Goal: Information Seeking & Learning: Learn about a topic

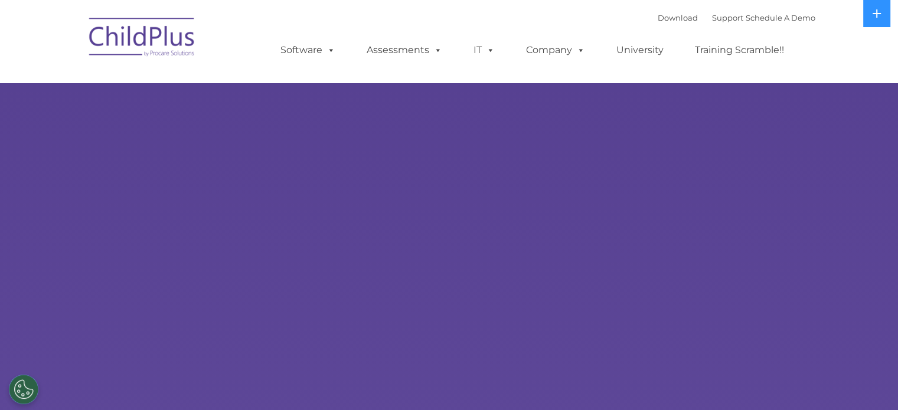
select select "MEDIUM"
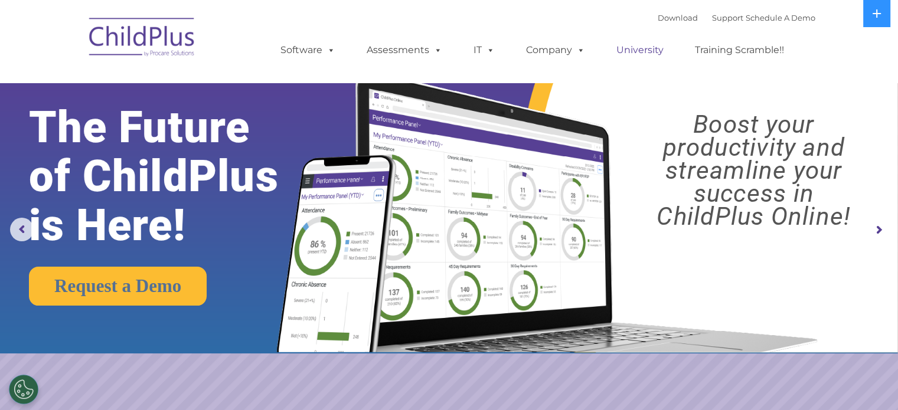
click at [641, 51] on link "University" at bounding box center [640, 50] width 71 height 24
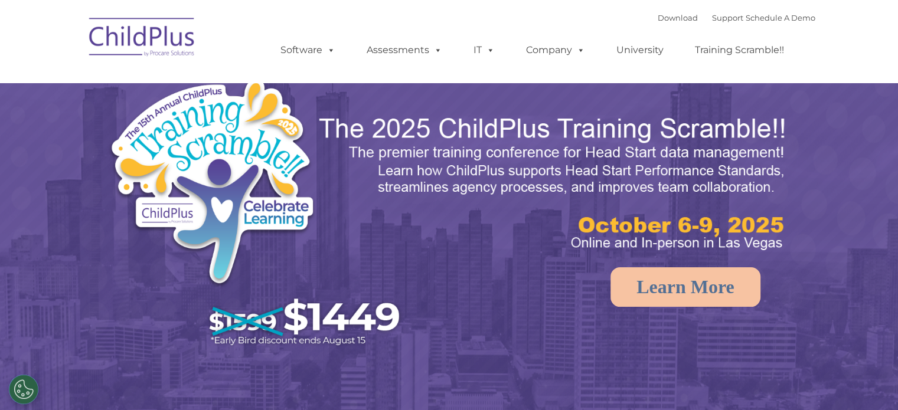
select select "MEDIUM"
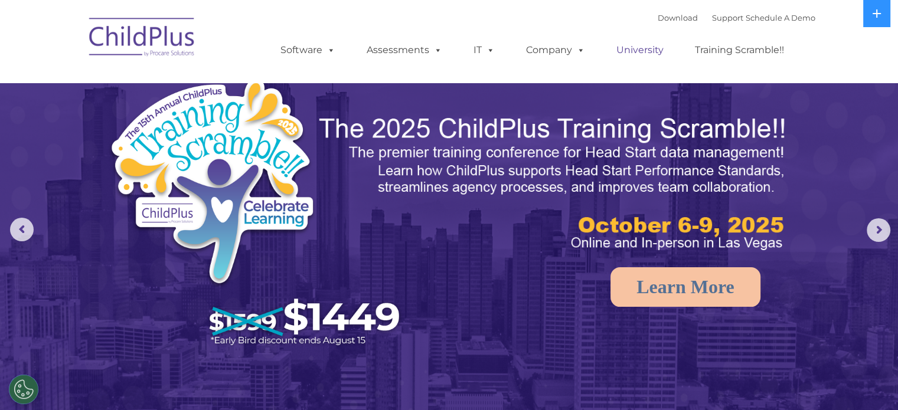
click at [633, 50] on link "University" at bounding box center [640, 50] width 71 height 24
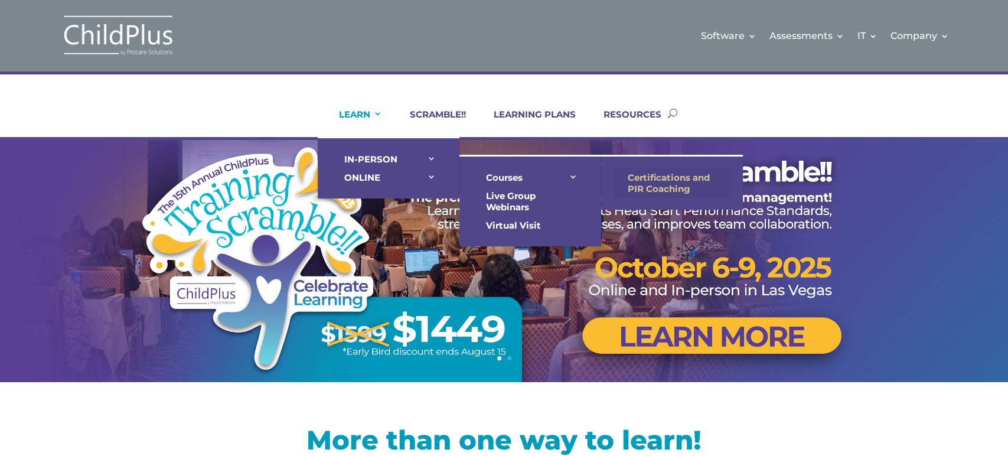
click at [638, 181] on link "Certifications and PIR Coaching" at bounding box center [672, 183] width 118 height 30
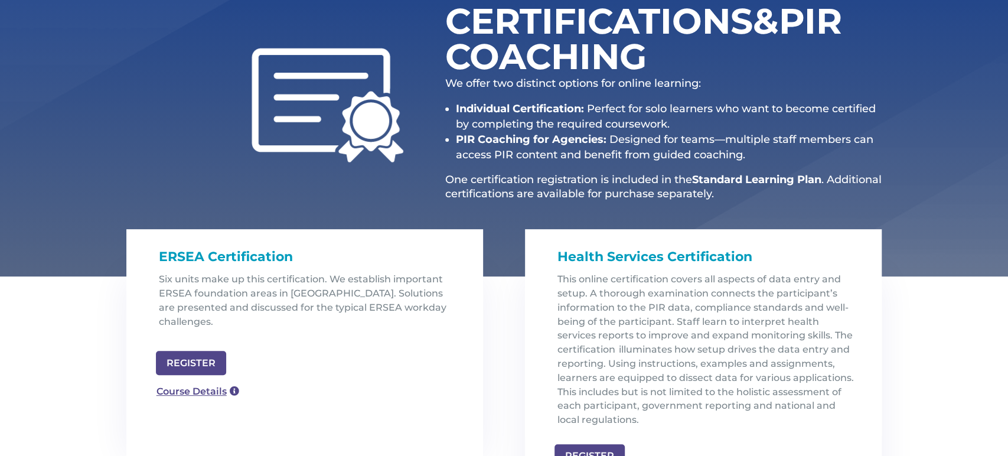
scroll to position [214, 0]
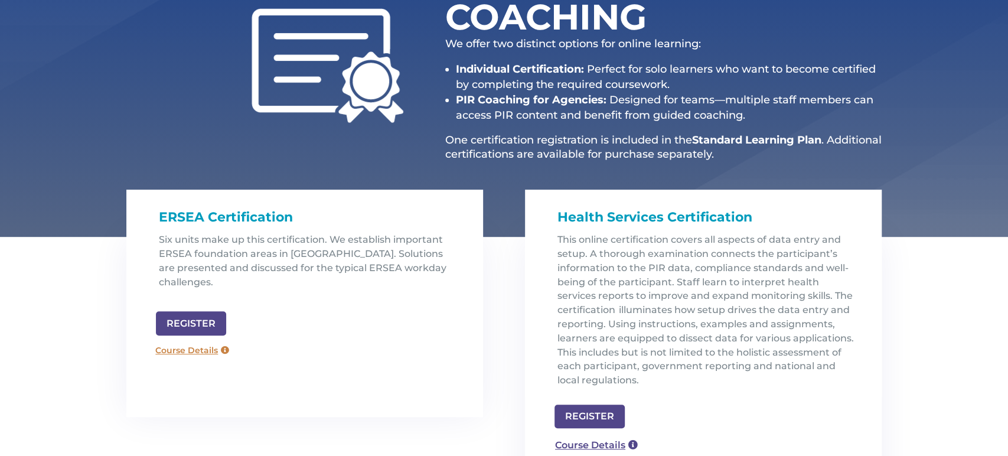
click at [185, 341] on link "Course Details" at bounding box center [192, 350] width 85 height 19
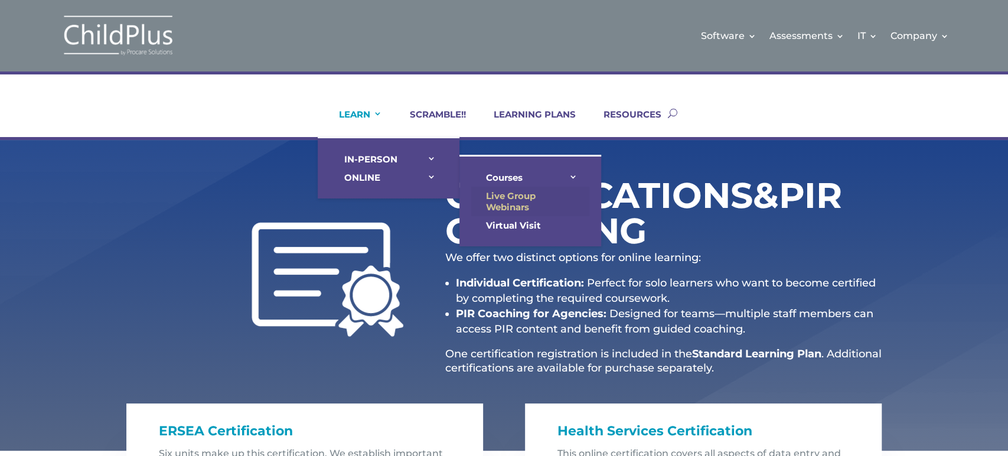
click at [494, 197] on link "Live Group Webinars" at bounding box center [530, 202] width 118 height 30
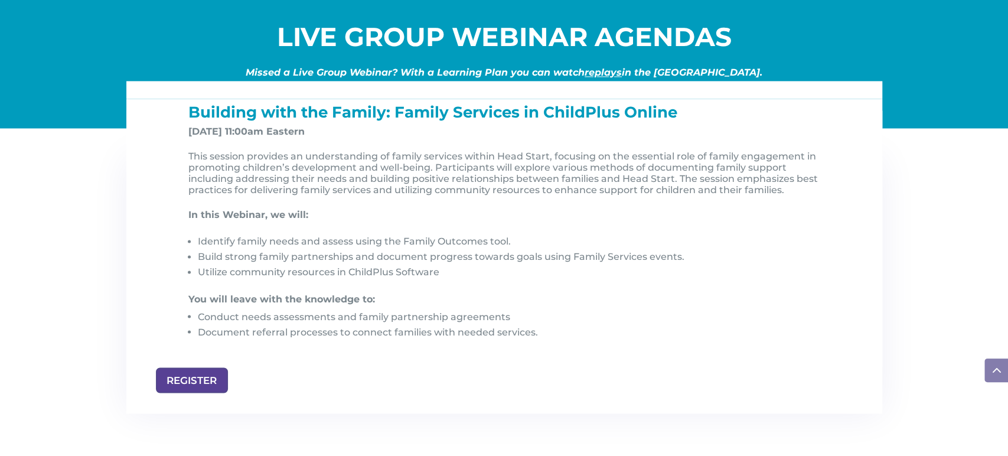
scroll to position [1199, 0]
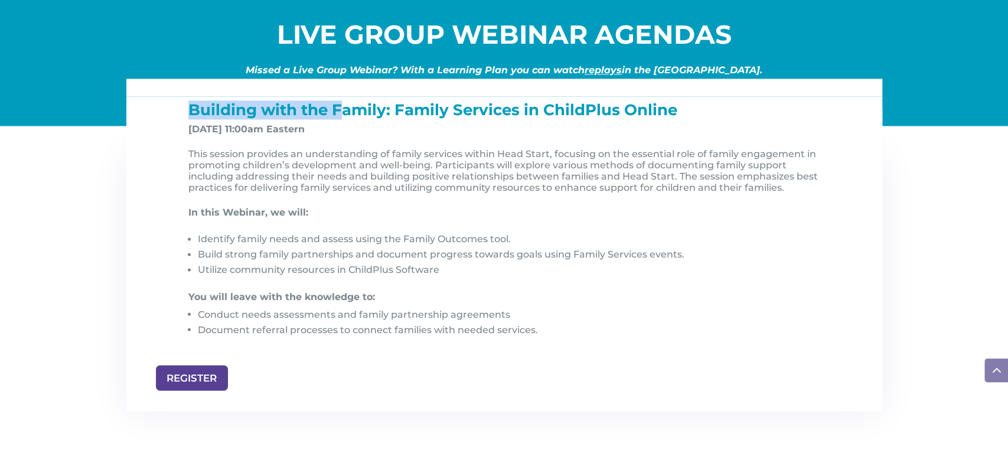
drag, startPoint x: 190, startPoint y: 112, endPoint x: 347, endPoint y: 109, distance: 157.1
click at [347, 109] on span "Building with the Family: Family Services in ChildPlus Online" at bounding box center [432, 109] width 489 height 19
click at [391, 143] on p "Nov 7, 2025, at 11:00am Eastern" at bounding box center [508, 133] width 641 height 21
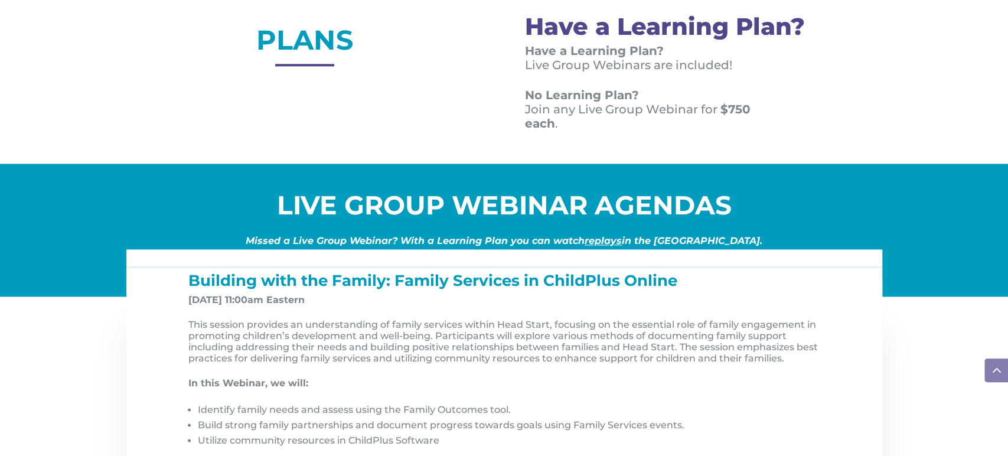
scroll to position [1026, 0]
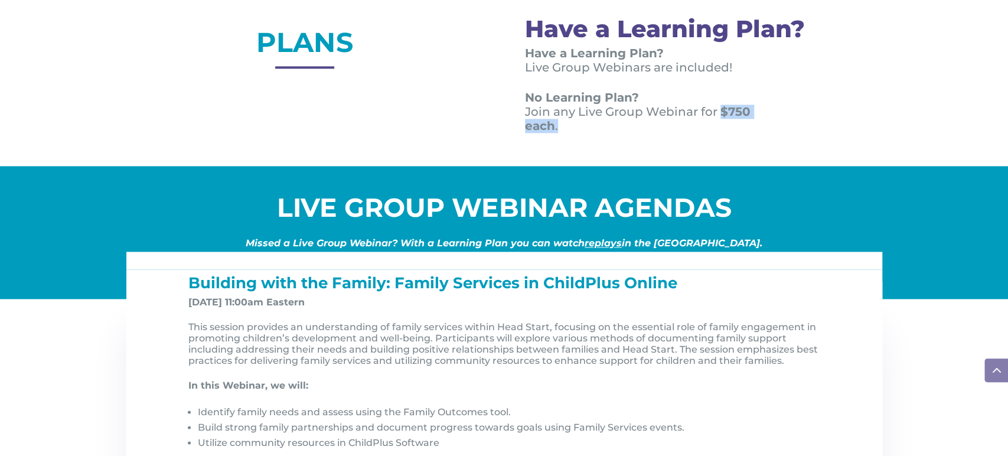
drag, startPoint x: 718, startPoint y: 112, endPoint x: 716, endPoint y: 123, distance: 11.9
click at [716, 123] on p "No Learning Plan? Join any Live Group Webinar for $750 each ." at bounding box center [653, 111] width 257 height 43
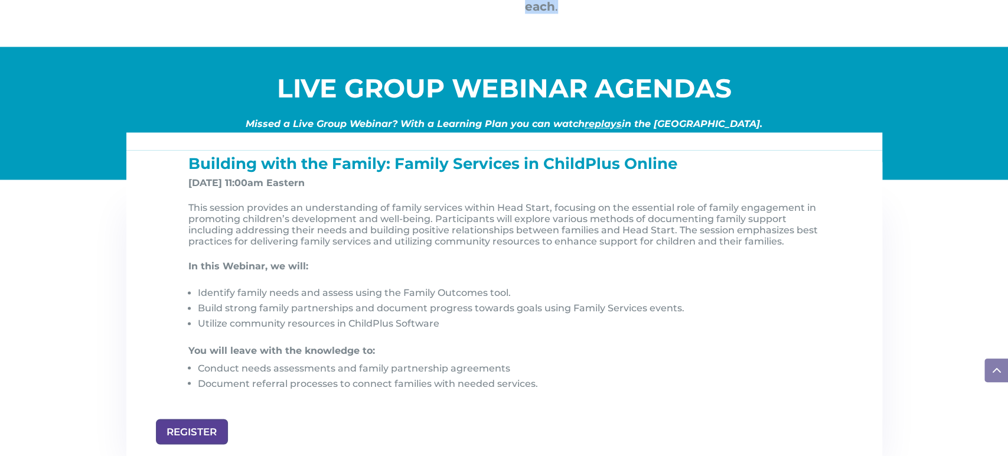
scroll to position [1154, 0]
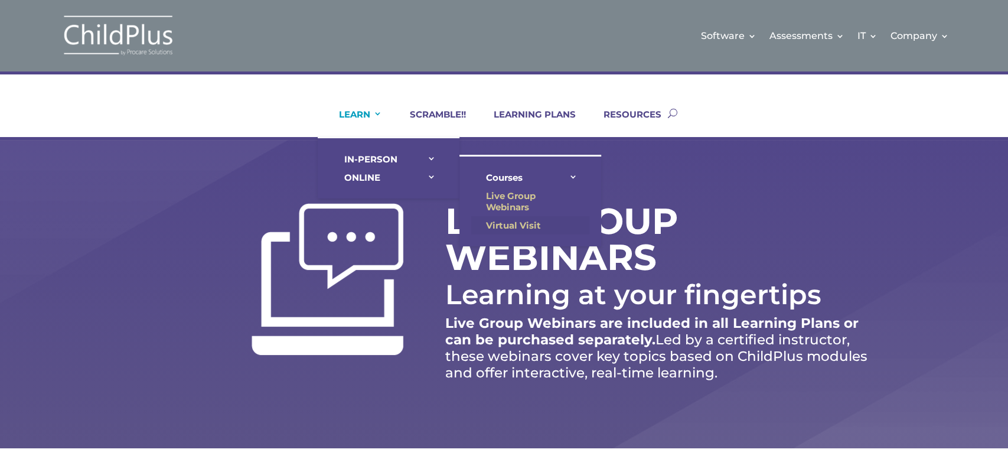
click at [521, 221] on link "Virtual Visit" at bounding box center [530, 225] width 118 height 18
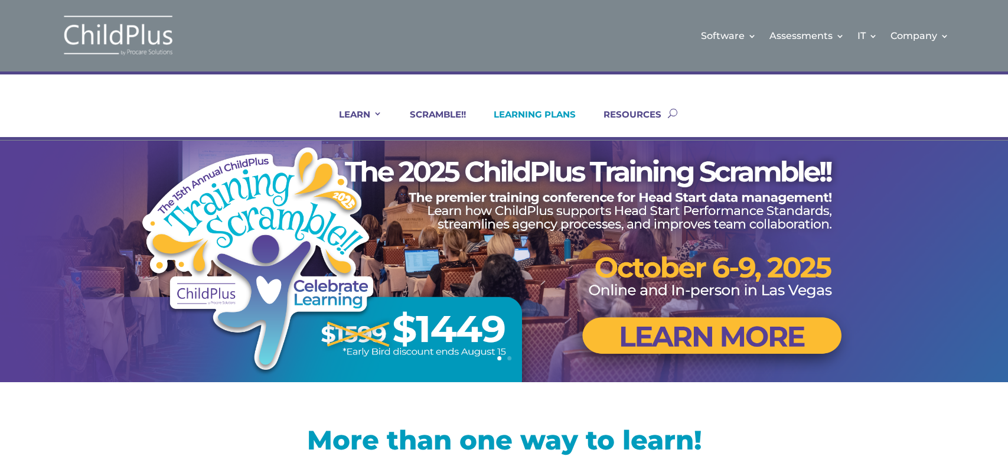
click at [547, 112] on link "LEARNING PLANS" at bounding box center [527, 123] width 97 height 28
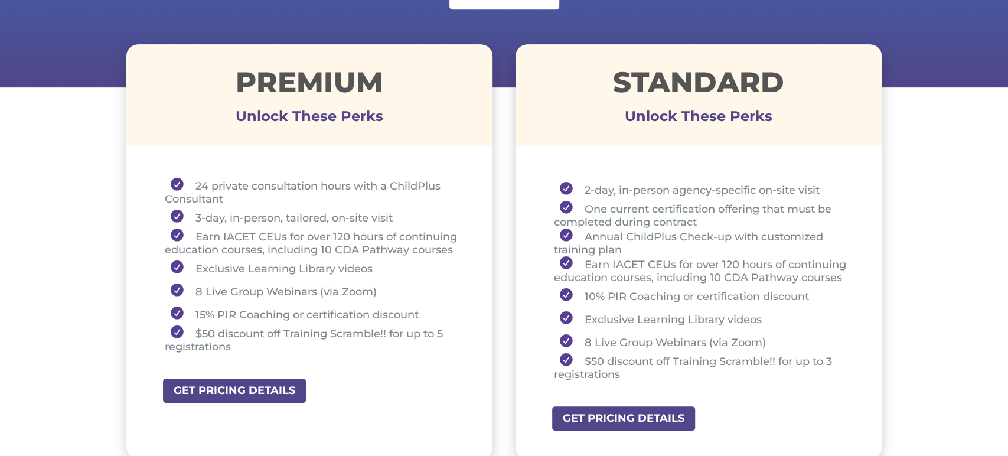
scroll to position [407, 0]
drag, startPoint x: 191, startPoint y: 216, endPoint x: 234, endPoint y: 213, distance: 43.2
click at [234, 213] on li "3-day, in-person, tailored, on-site visit" at bounding box center [314, 217] width 299 height 23
click at [191, 182] on li "24 private consultation hours with a ChildPlus Consultant" at bounding box center [314, 192] width 299 height 28
drag, startPoint x: 193, startPoint y: 220, endPoint x: 394, endPoint y: 211, distance: 201.5
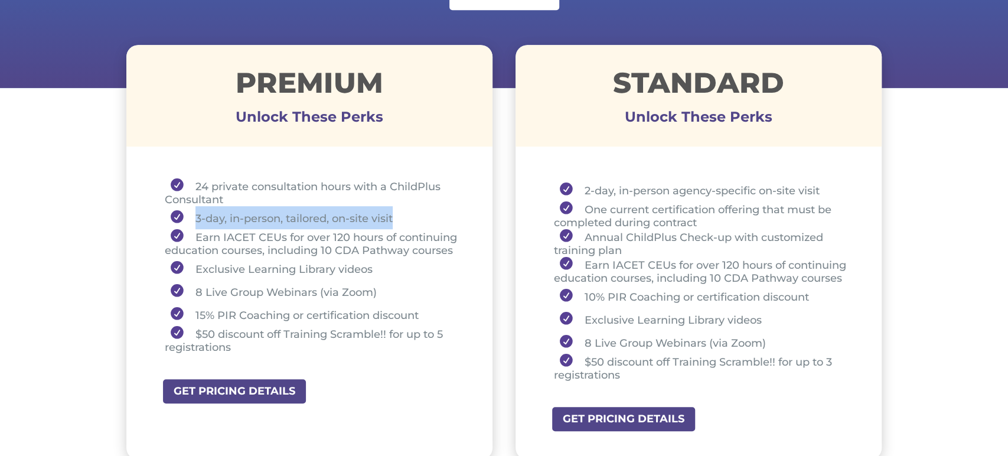
click at [394, 211] on li "3-day, in-person, tailored, on-site visit" at bounding box center [314, 217] width 299 height 23
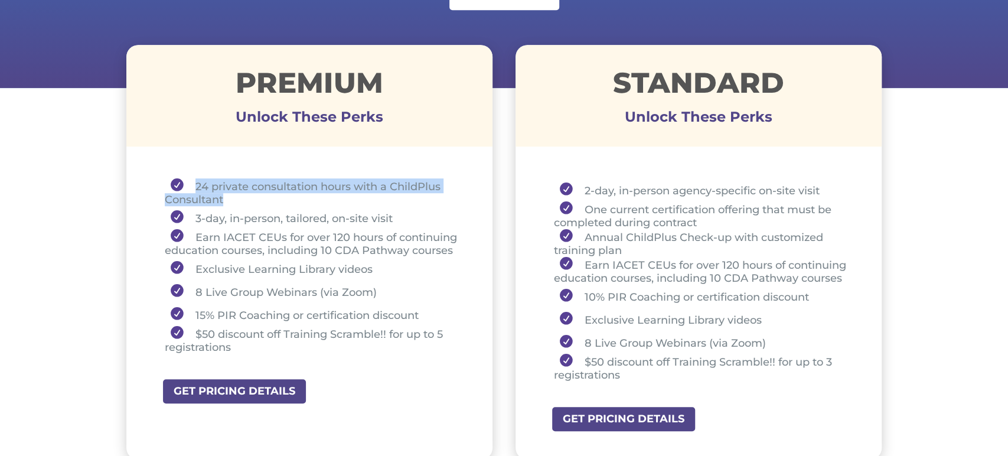
drag, startPoint x: 194, startPoint y: 184, endPoint x: 223, endPoint y: 198, distance: 32.5
click at [223, 198] on li "24 private consultation hours with a ChildPlus Consultant" at bounding box center [314, 192] width 299 height 28
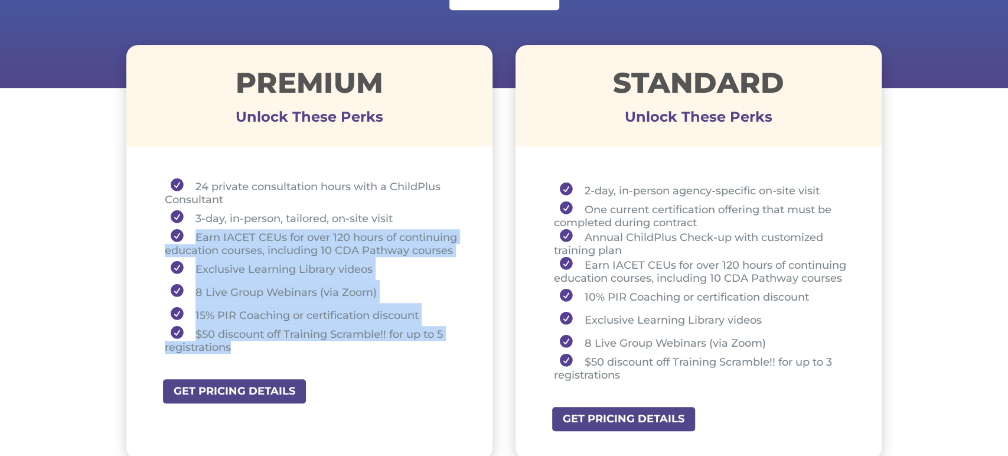
drag, startPoint x: 192, startPoint y: 239, endPoint x: 291, endPoint y: 350, distance: 149.3
click at [291, 350] on ul "24 private consultation hours with a ChildPlus Consultant 3-day, in-person, tai…" at bounding box center [310, 271] width 308 height 186
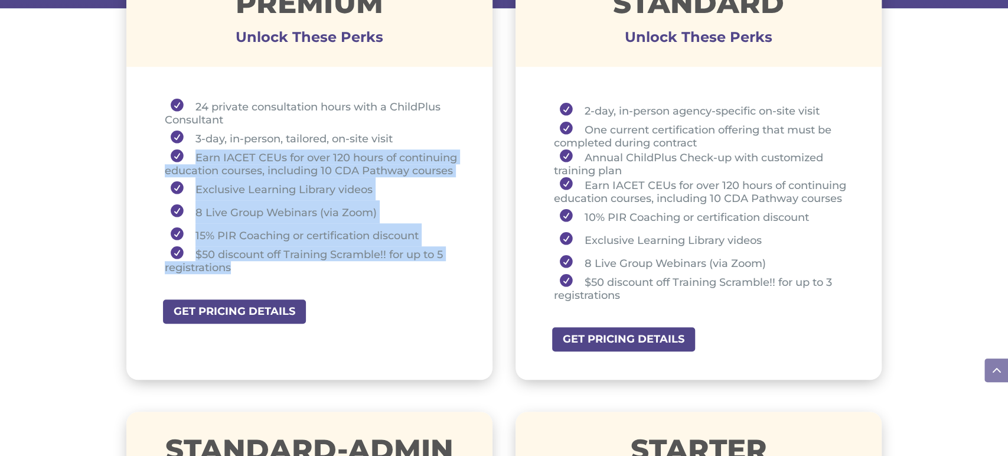
scroll to position [486, 0]
click at [416, 188] on li "Exclusive Learning Library videos" at bounding box center [314, 189] width 299 height 23
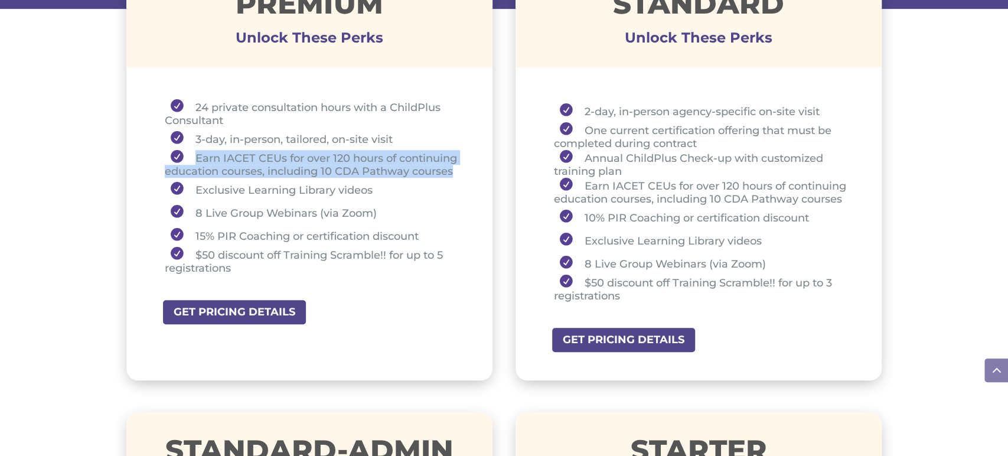
drag, startPoint x: 194, startPoint y: 157, endPoint x: 454, endPoint y: 169, distance: 260.7
click at [454, 169] on li "Earn IACET CEUs for over 120 hours of continuing education courses, including 1…" at bounding box center [314, 164] width 299 height 28
click at [270, 171] on li "Earn IACET CEUs for over 120 hours of continuing education courses, including 1…" at bounding box center [314, 164] width 299 height 28
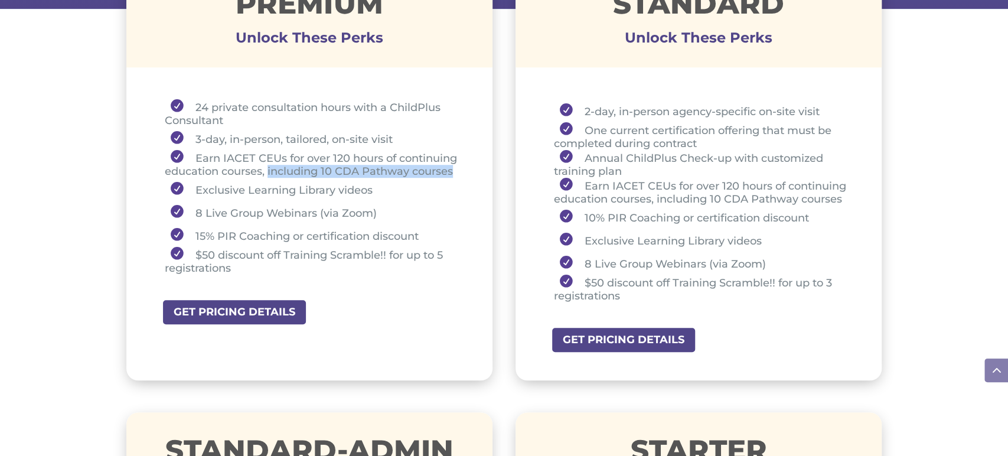
drag, startPoint x: 268, startPoint y: 170, endPoint x: 454, endPoint y: 169, distance: 186.0
click at [454, 169] on li "Earn IACET CEUs for over 120 hours of continuing education courses, including 1…" at bounding box center [314, 164] width 299 height 28
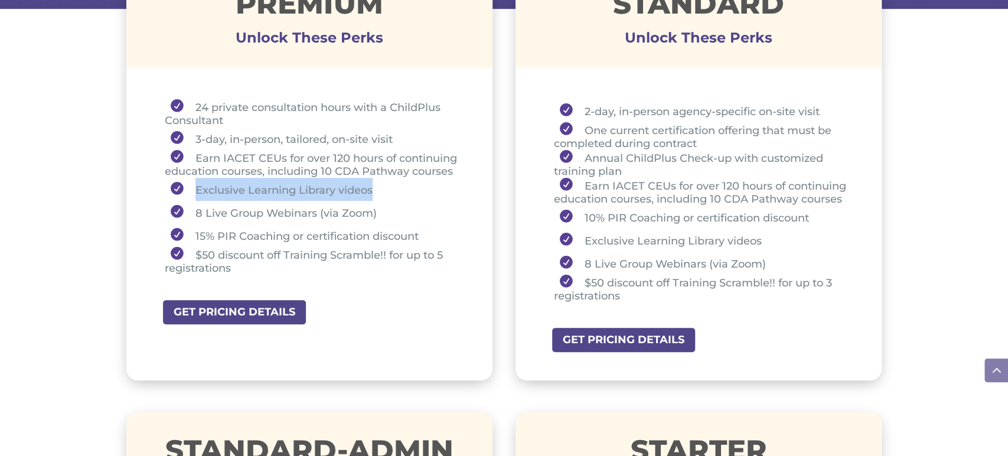
drag, startPoint x: 197, startPoint y: 192, endPoint x: 377, endPoint y: 186, distance: 179.6
click at [377, 186] on li "Exclusive Learning Library videos" at bounding box center [314, 189] width 299 height 23
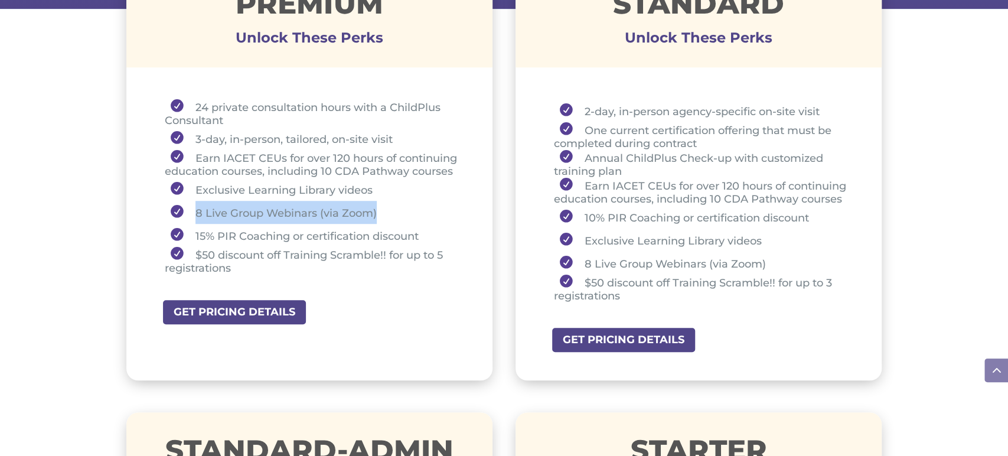
drag, startPoint x: 194, startPoint y: 210, endPoint x: 378, endPoint y: 211, distance: 183.6
click at [378, 211] on li "8 Live Group Webinars (via Zoom)" at bounding box center [314, 212] width 299 height 23
click at [395, 208] on li "8 Live Group Webinars (via Zoom)" at bounding box center [314, 212] width 299 height 23
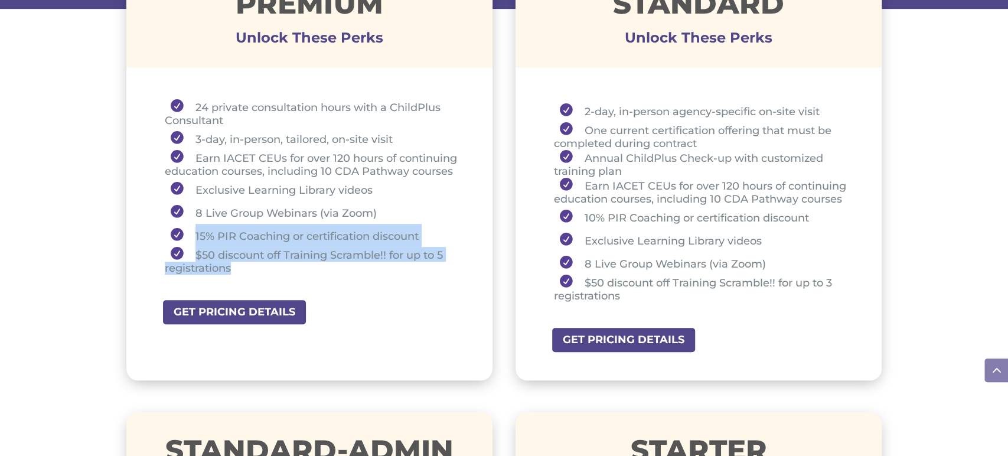
drag, startPoint x: 195, startPoint y: 230, endPoint x: 246, endPoint y: 270, distance: 64.3
click at [246, 270] on ul "24 private consultation hours with a ChildPlus Consultant 3-day, in-person, tai…" at bounding box center [310, 192] width 308 height 186
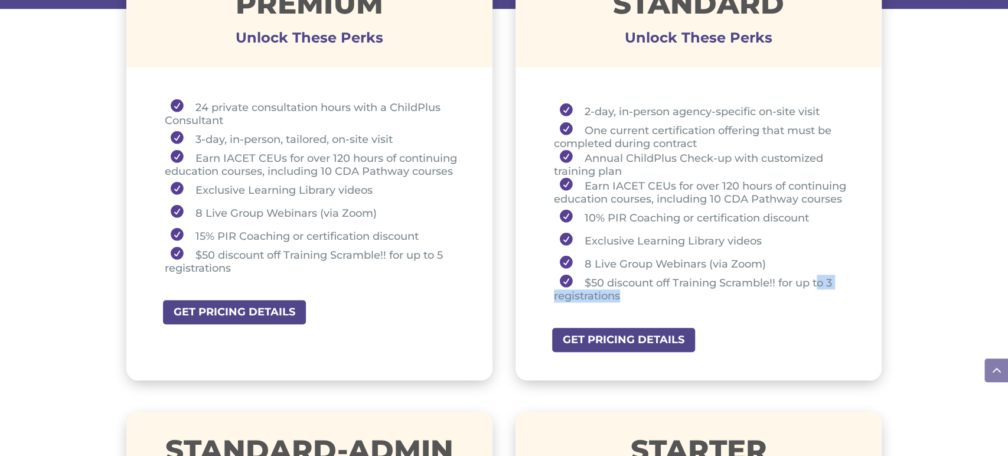
drag, startPoint x: 821, startPoint y: 279, endPoint x: 818, endPoint y: 289, distance: 10.3
click at [818, 289] on li "$50 discount off Training Scramble!! for up to 3 registrations" at bounding box center [703, 289] width 299 height 28
drag, startPoint x: 586, startPoint y: 214, endPoint x: 607, endPoint y: 218, distance: 21.7
click at [607, 218] on li "10% PIR Coaching or certification discount" at bounding box center [703, 216] width 299 height 23
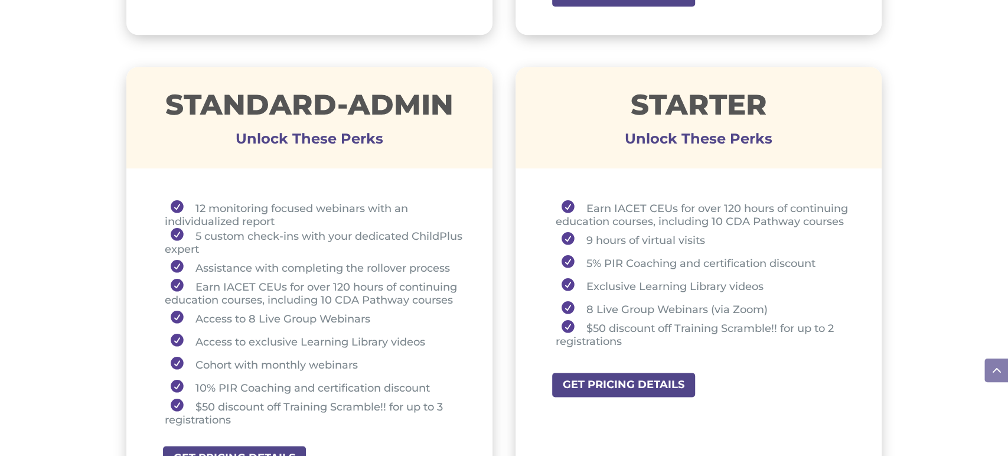
scroll to position [834, 0]
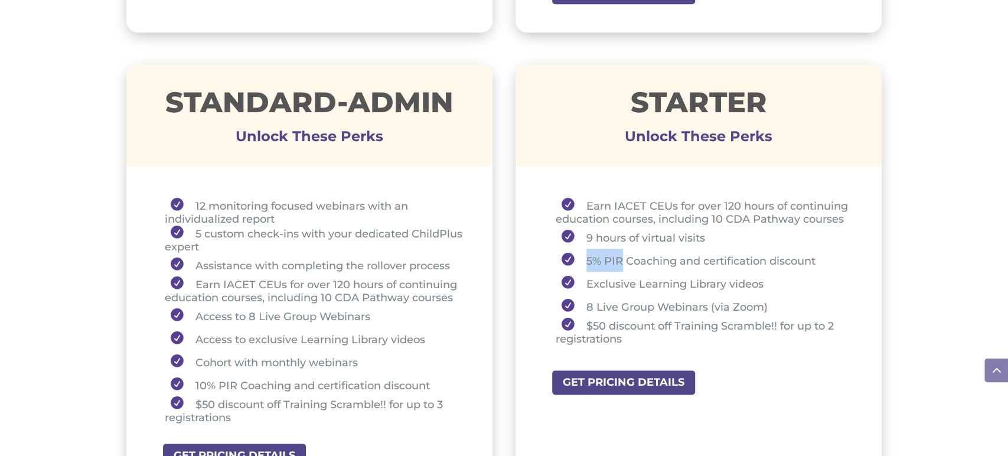
drag, startPoint x: 586, startPoint y: 262, endPoint x: 619, endPoint y: 254, distance: 34.1
click at [619, 254] on li "5% PIR Coaching and certification discount" at bounding box center [704, 260] width 297 height 23
drag, startPoint x: 829, startPoint y: 323, endPoint x: 828, endPoint y: 344, distance: 20.7
click at [828, 344] on ul "Earn IACET CEUs for over 120 hours of continuing education courses, including 1…" at bounding box center [699, 277] width 308 height 158
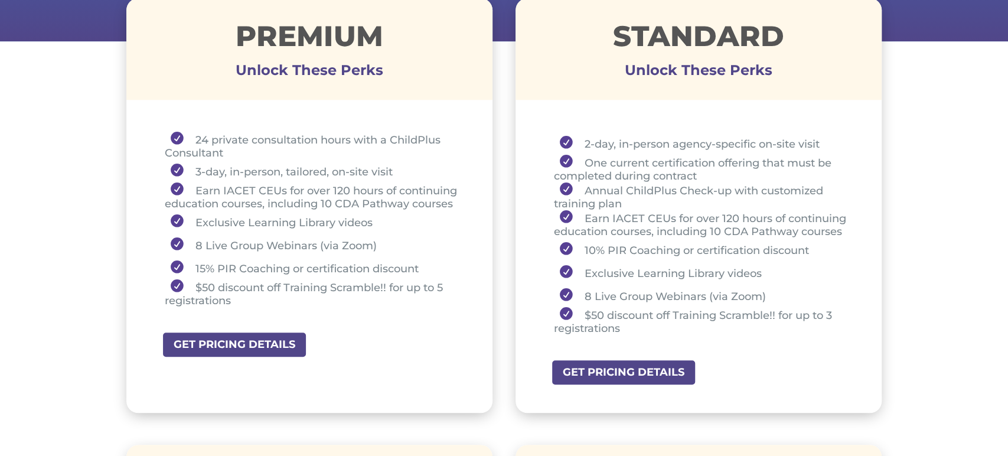
scroll to position [453, 0]
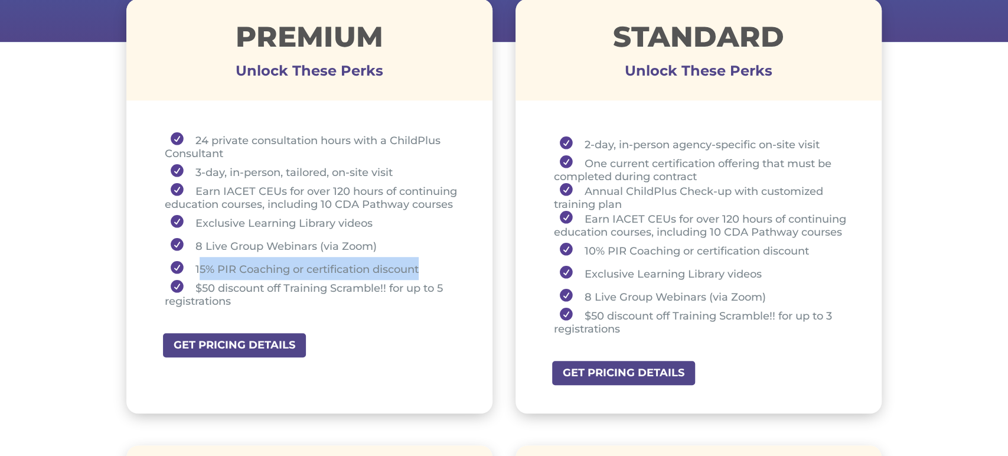
drag, startPoint x: 200, startPoint y: 269, endPoint x: 430, endPoint y: 275, distance: 230.3
click at [430, 275] on li "15% PIR Coaching or certification discount" at bounding box center [314, 268] width 299 height 23
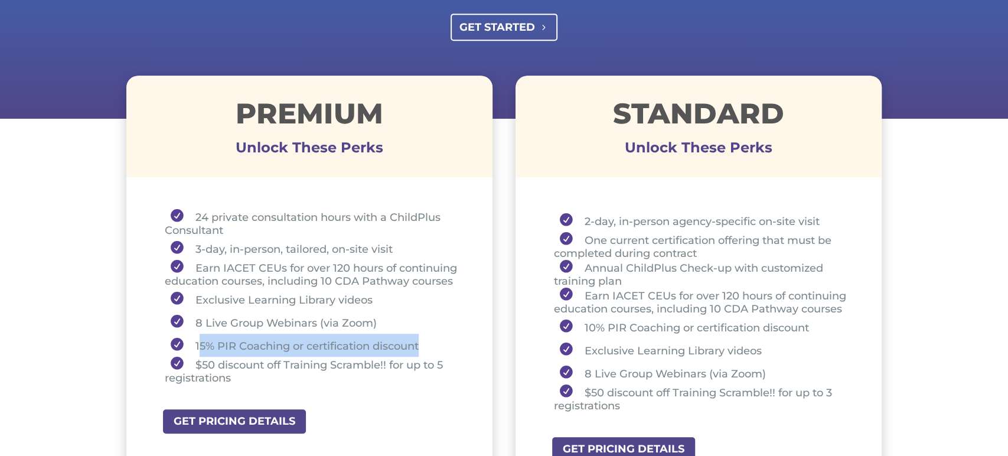
scroll to position [373, 0]
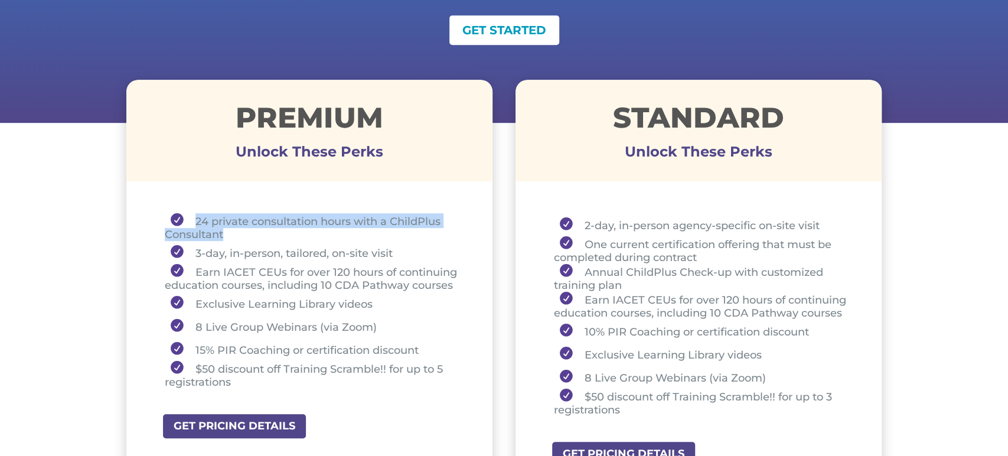
drag, startPoint x: 196, startPoint y: 224, endPoint x: 226, endPoint y: 236, distance: 32.1
click at [226, 236] on li "24 private consultation hours with a ChildPlus Consultant" at bounding box center [314, 227] width 299 height 28
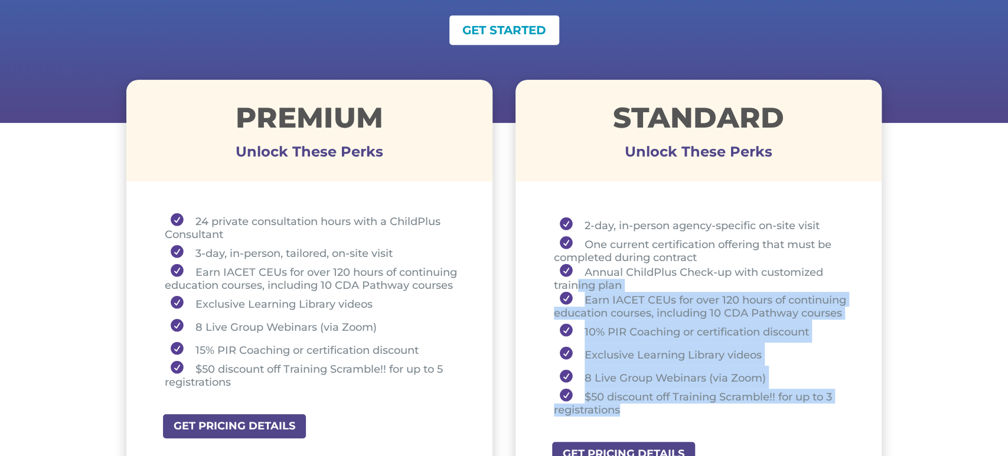
drag, startPoint x: 579, startPoint y: 277, endPoint x: 656, endPoint y: 411, distance: 154.5
click at [656, 411] on ul "2-day, in-person agency-specific on-site visit One current certification offeri…" at bounding box center [699, 320] width 308 height 214
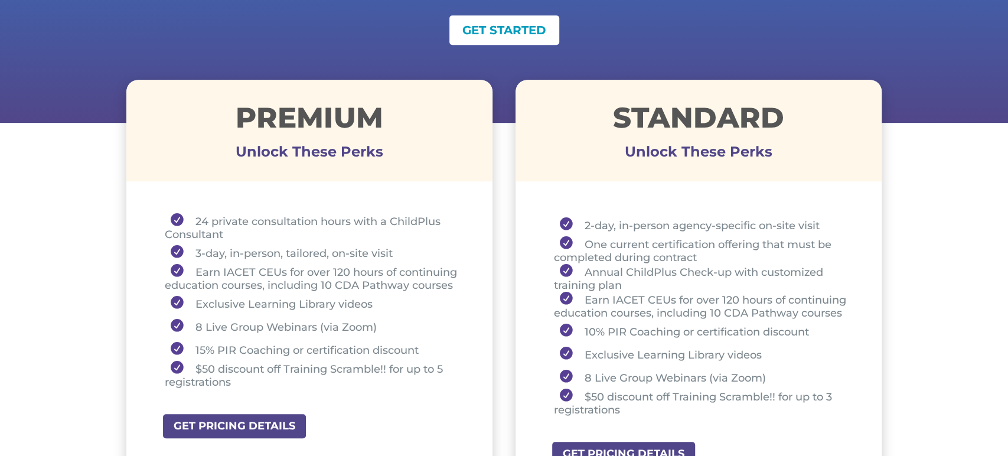
click at [579, 226] on li "2-day, in-person agency-specific on-site visit" at bounding box center [703, 224] width 299 height 23
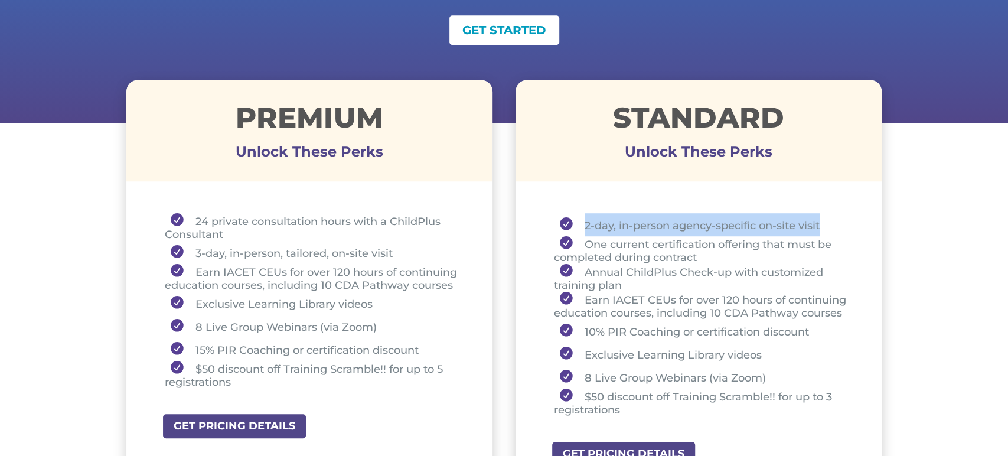
drag, startPoint x: 581, startPoint y: 227, endPoint x: 820, endPoint y: 226, distance: 239.1
click at [820, 226] on li "2-day, in-person agency-specific on-site visit" at bounding box center [703, 224] width 299 height 23
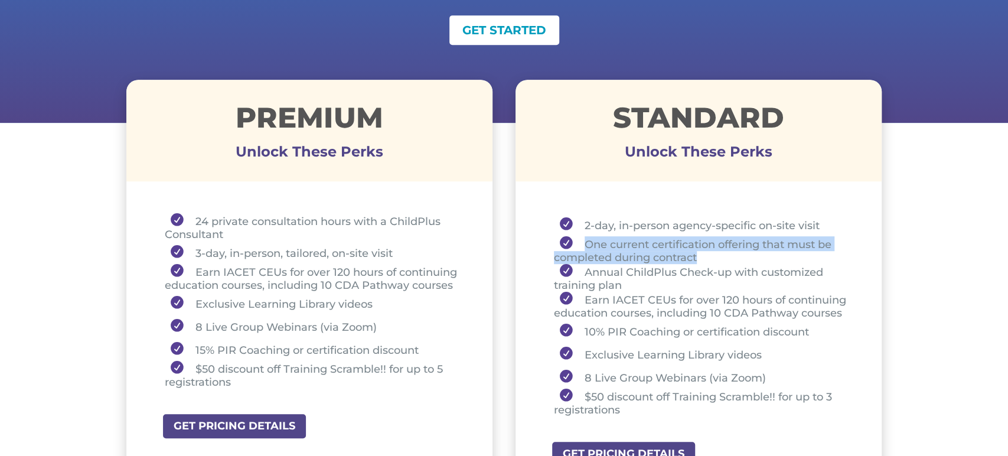
drag, startPoint x: 581, startPoint y: 245, endPoint x: 705, endPoint y: 262, distance: 125.7
click at [705, 262] on li "One current certification offering that must be completed during contract" at bounding box center [703, 250] width 299 height 28
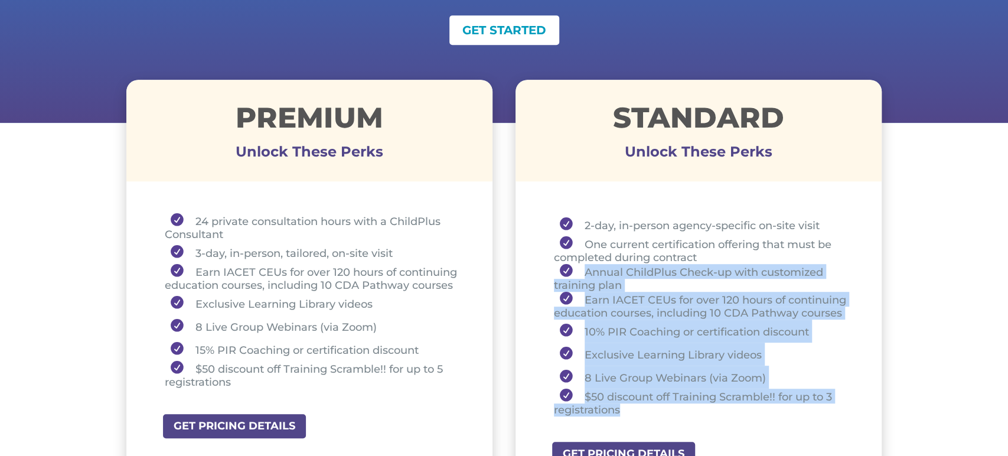
drag, startPoint x: 577, startPoint y: 263, endPoint x: 647, endPoint y: 409, distance: 161.1
click at [647, 409] on ul "2-day, in-person agency-specific on-site visit One current certification offeri…" at bounding box center [699, 320] width 308 height 214
click at [625, 344] on li "Exclusive Learning Library videos" at bounding box center [703, 353] width 299 height 23
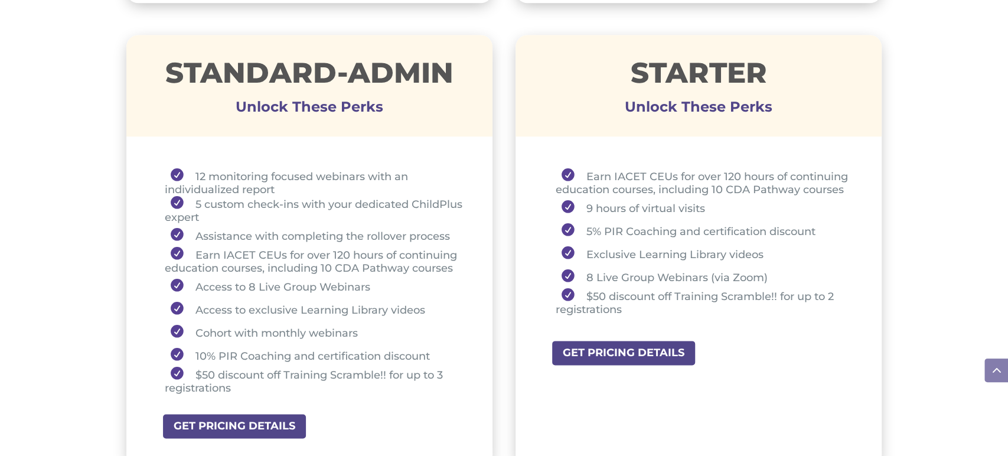
scroll to position [865, 0]
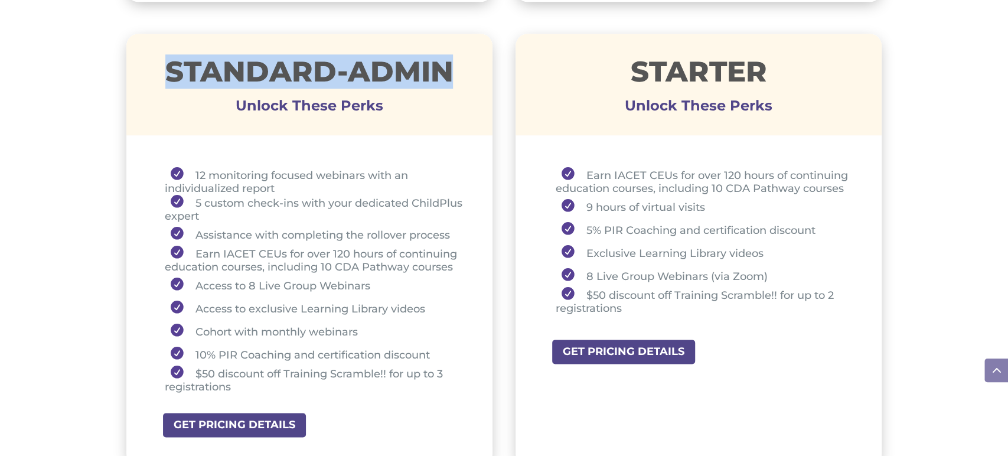
drag, startPoint x: 168, startPoint y: 68, endPoint x: 446, endPoint y: 54, distance: 279.0
click at [446, 57] on h1 "STANDARD-ADMIN" at bounding box center [309, 74] width 367 height 34
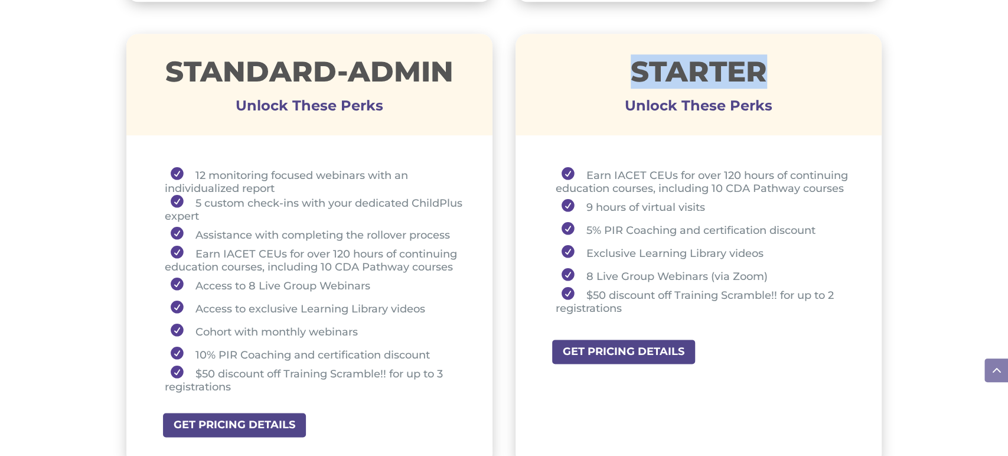
drag, startPoint x: 619, startPoint y: 74, endPoint x: 773, endPoint y: 61, distance: 154.6
click at [773, 61] on h1 "STARTER" at bounding box center [698, 74] width 367 height 34
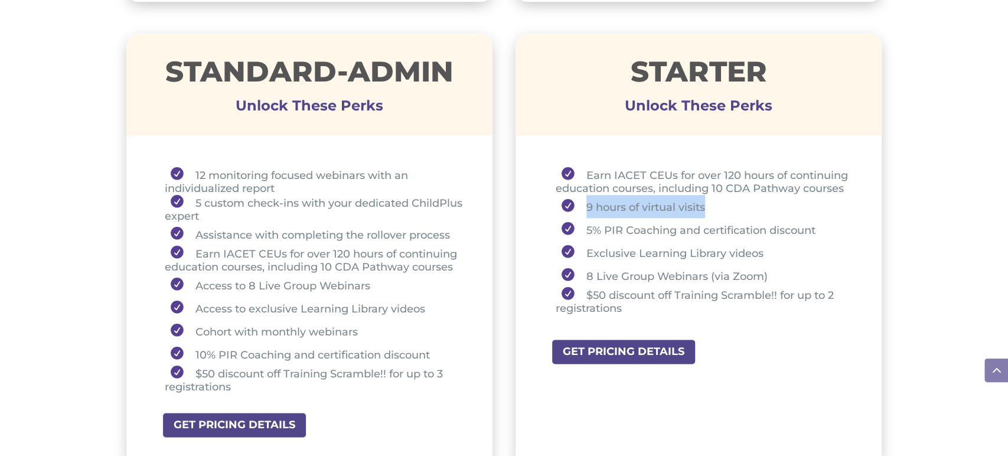
drag, startPoint x: 586, startPoint y: 206, endPoint x: 708, endPoint y: 204, distance: 122.2
click at [708, 204] on li "9 hours of virtual visits" at bounding box center [704, 206] width 297 height 23
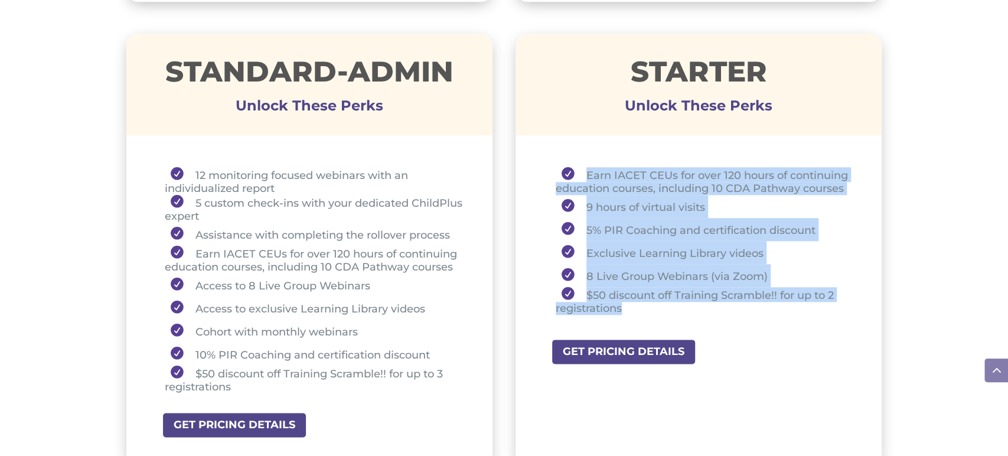
drag, startPoint x: 586, startPoint y: 174, endPoint x: 811, endPoint y: 312, distance: 264.0
click at [811, 312] on ul "Earn IACET CEUs for over 120 hours of continuing education courses, including 1…" at bounding box center [699, 246] width 308 height 158
click at [798, 192] on li "Earn IACET CEUs for over 120 hours of continuing education courses, including 1…" at bounding box center [704, 181] width 297 height 28
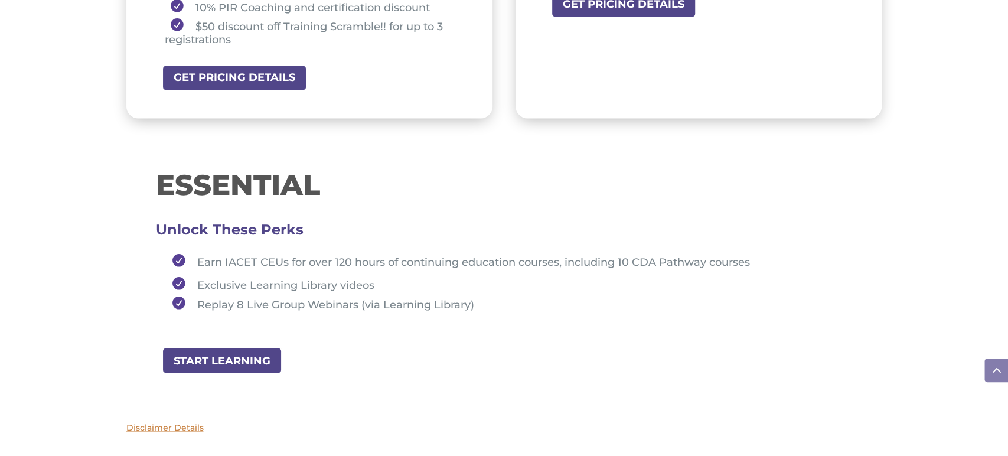
scroll to position [1215, 0]
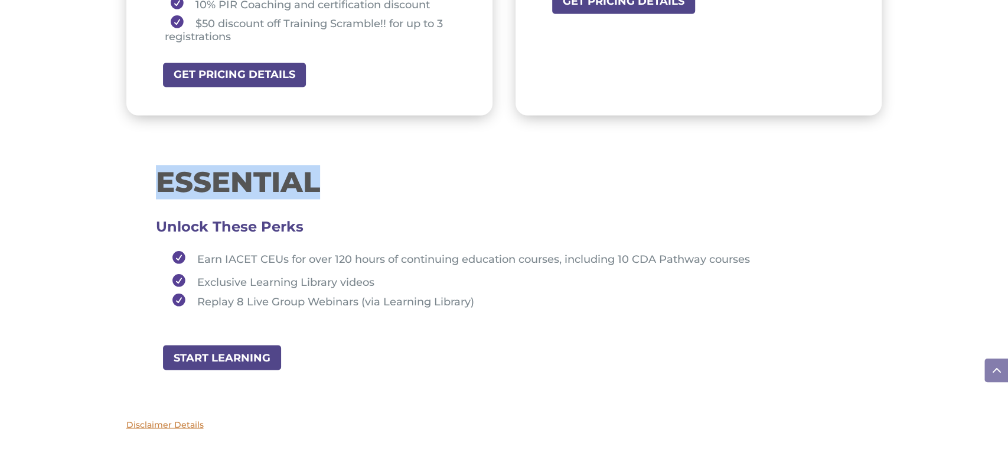
drag, startPoint x: 149, startPoint y: 181, endPoint x: 328, endPoint y: 165, distance: 179.6
click at [328, 165] on div "ESSENTIAL Unlock These Perks Earn IACET CEUs for over 120 hours of continuing e…" at bounding box center [504, 245] width 756 height 197
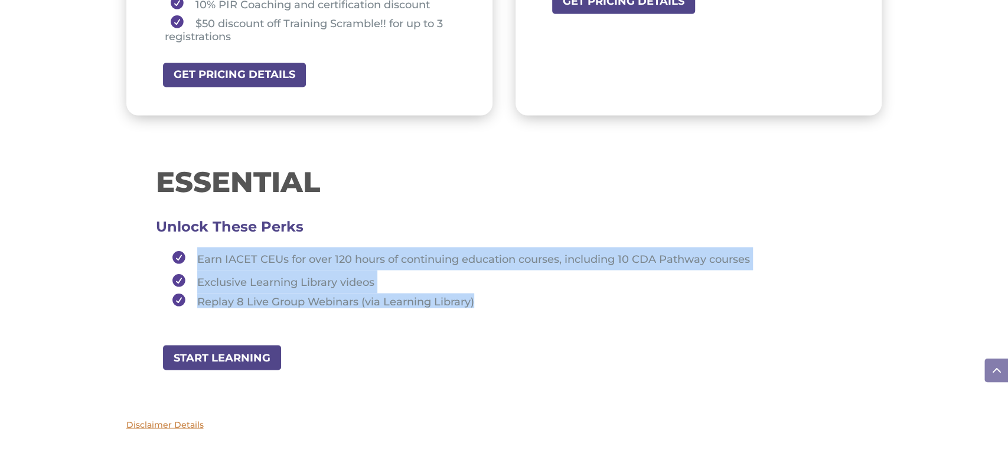
drag, startPoint x: 188, startPoint y: 254, endPoint x: 508, endPoint y: 296, distance: 322.7
click at [508, 296] on ul "Earn IACET CEUs for over 120 hours of continuing education courses, including 1…" at bounding box center [504, 282] width 697 height 71
click at [508, 296] on li "Replay 8 Live Group Webinars (via Learning Library)" at bounding box center [509, 300] width 686 height 15
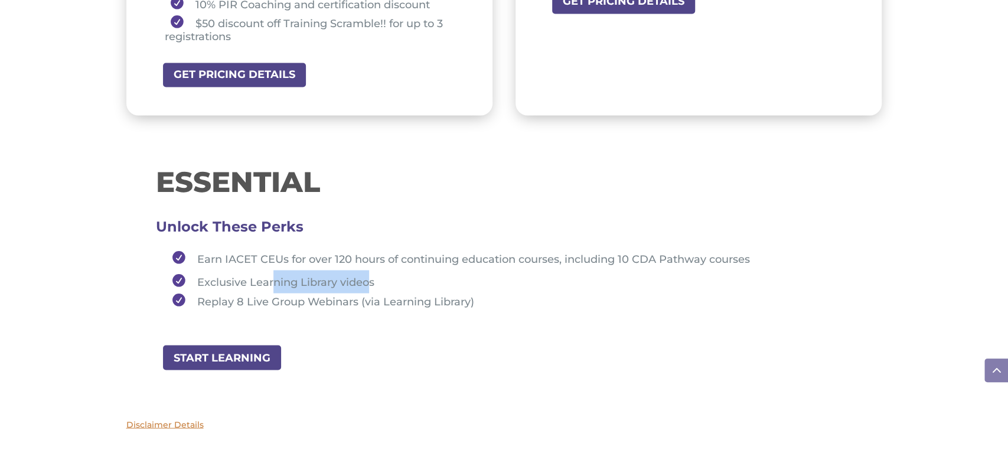
drag, startPoint x: 270, startPoint y: 282, endPoint x: 368, endPoint y: 277, distance: 98.1
click at [368, 277] on li "Exclusive Learning Library videos" at bounding box center [509, 281] width 686 height 23
click at [380, 277] on li "Exclusive Learning Library videos" at bounding box center [509, 281] width 686 height 23
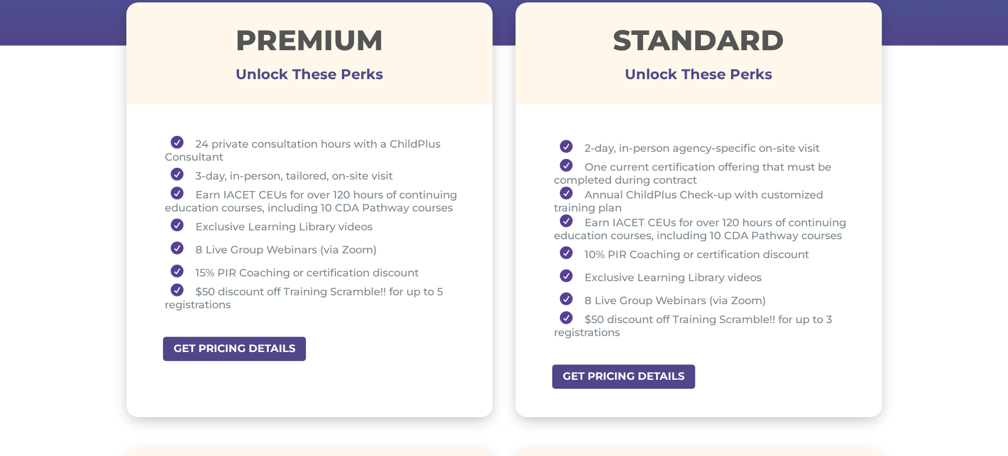
scroll to position [449, 0]
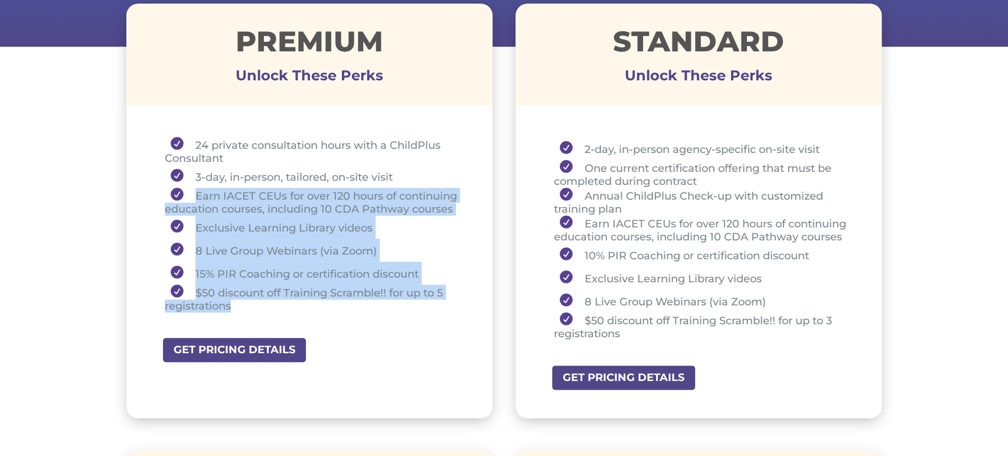
drag, startPoint x: 193, startPoint y: 194, endPoint x: 278, endPoint y: 304, distance: 139.3
click at [278, 304] on ul "24 private consultation hours with a ChildPlus Consultant 3-day, in-person, tai…" at bounding box center [310, 230] width 308 height 186
click at [427, 318] on ul "24 private consultation hours with a ChildPlus Consultant 3-day, in-person, tai…" at bounding box center [310, 230] width 308 height 186
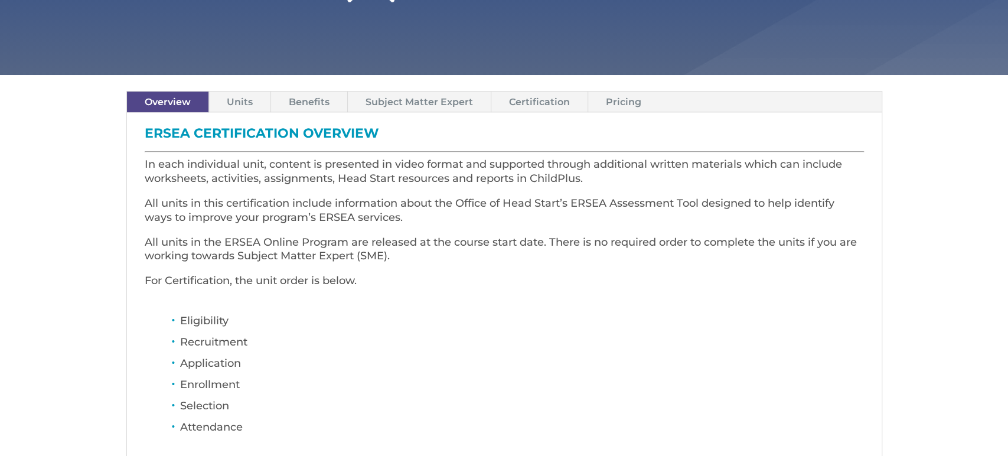
scroll to position [297, 0]
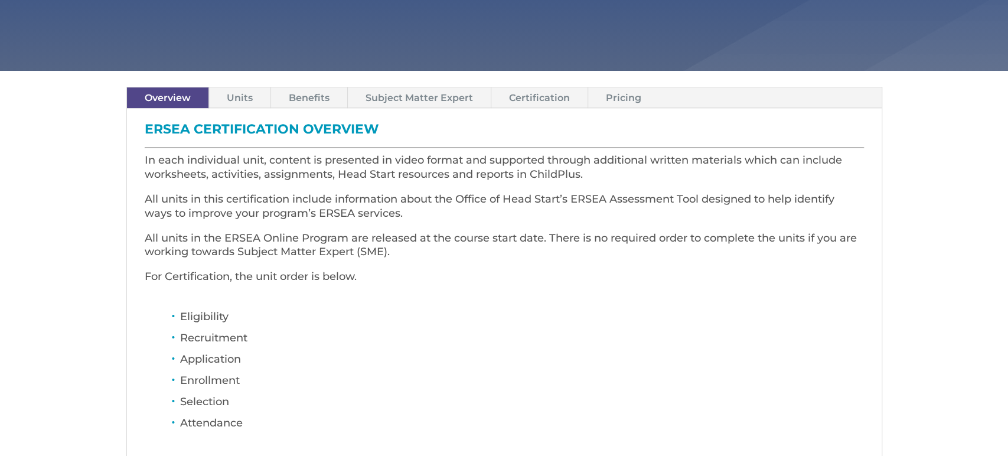
click at [230, 99] on link "Units" at bounding box center [239, 97] width 61 height 21
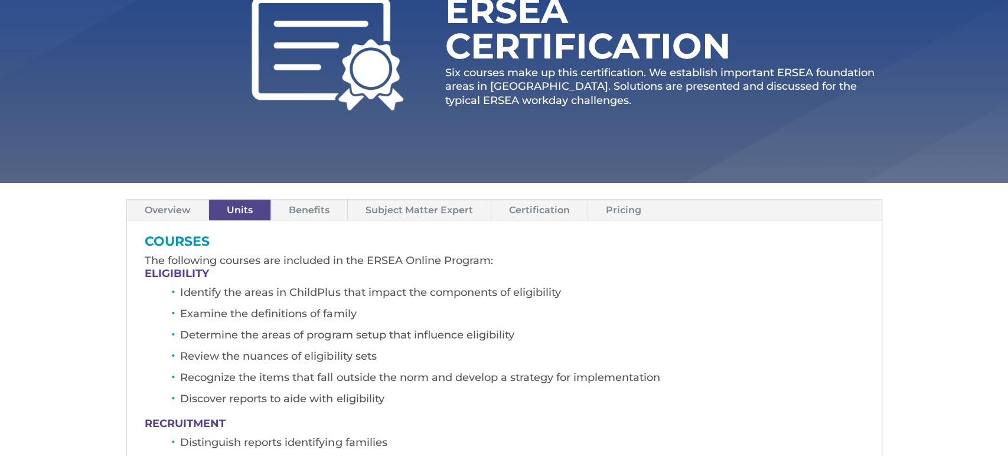
scroll to position [185, 0]
click at [620, 210] on link "Pricing" at bounding box center [623, 209] width 71 height 21
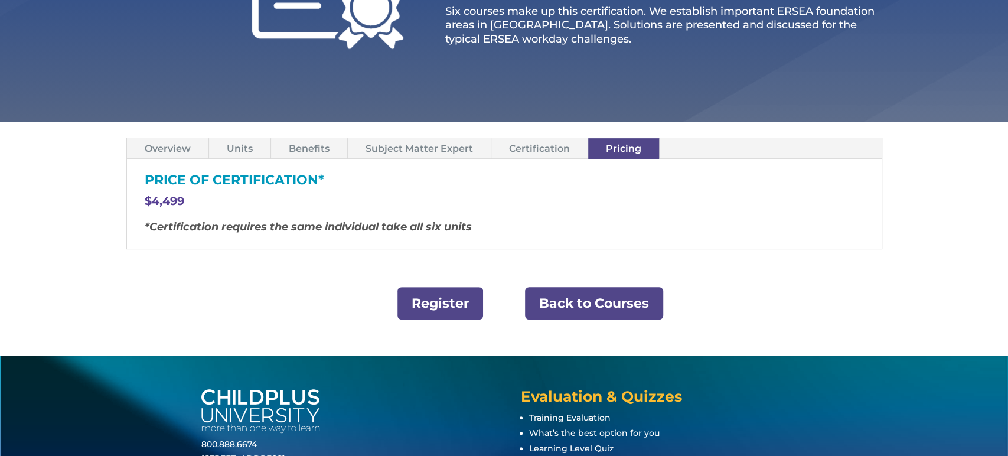
scroll to position [247, 0]
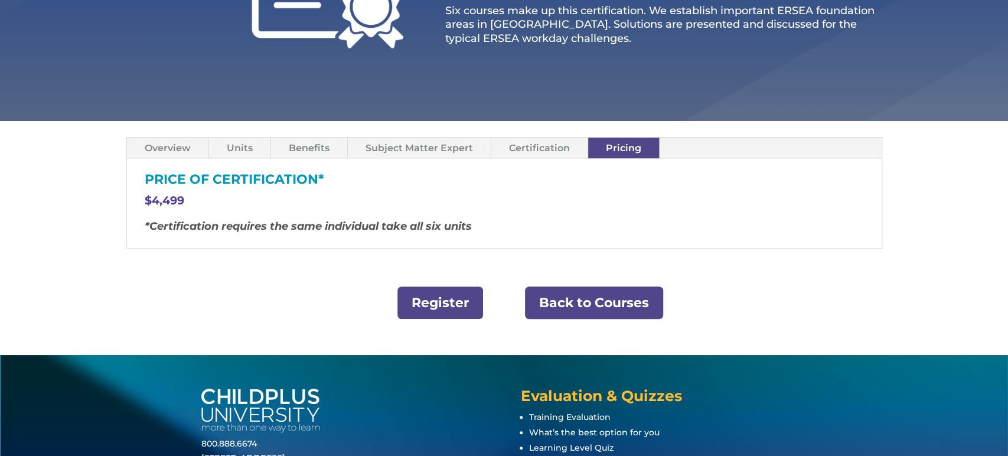
click at [558, 299] on link "Back to Courses" at bounding box center [594, 302] width 138 height 32
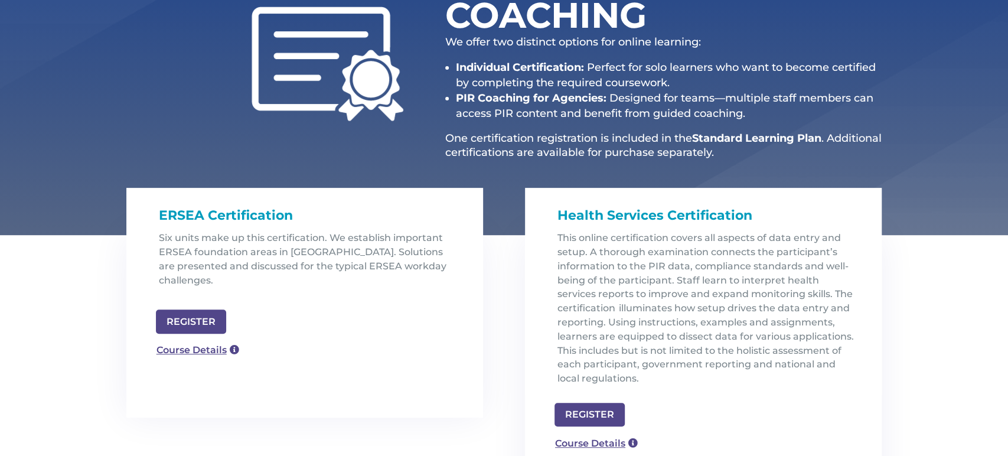
scroll to position [217, 0]
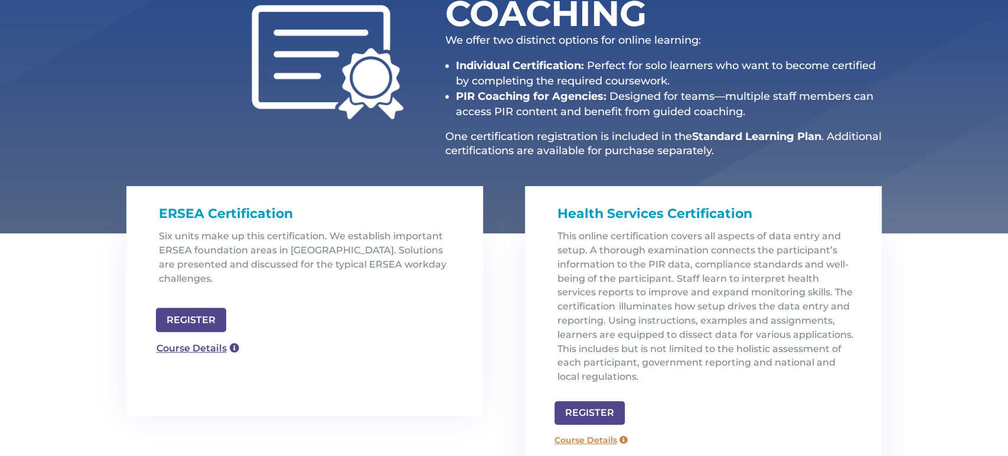
click at [587, 438] on link "Course Details" at bounding box center [590, 439] width 85 height 19
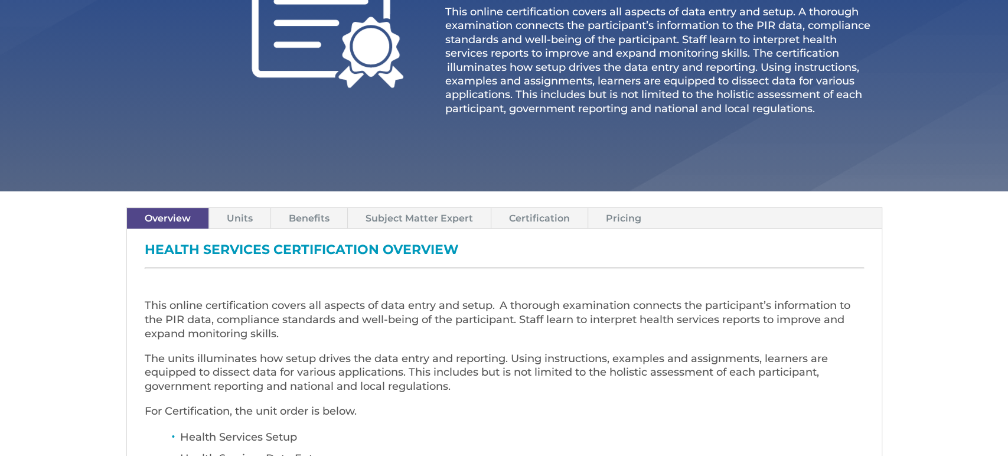
scroll to position [239, 0]
click at [619, 210] on link "Pricing" at bounding box center [623, 217] width 71 height 21
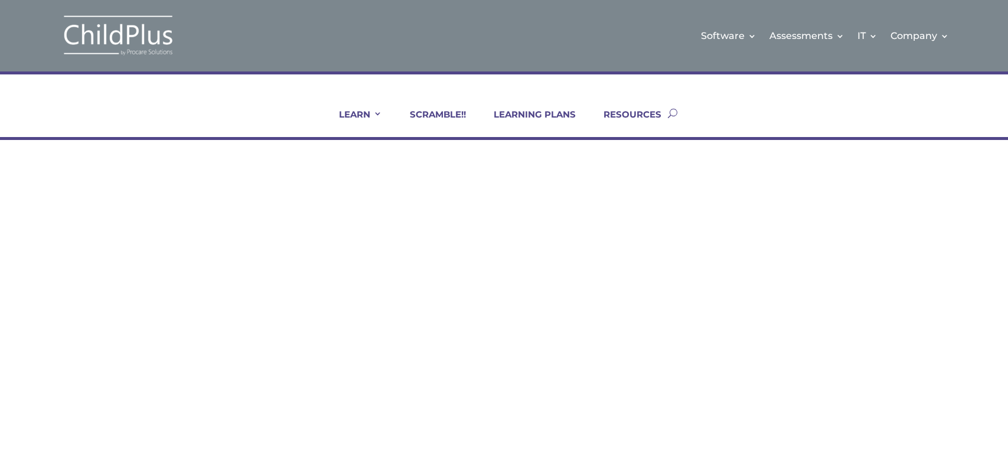
scroll to position [217, 0]
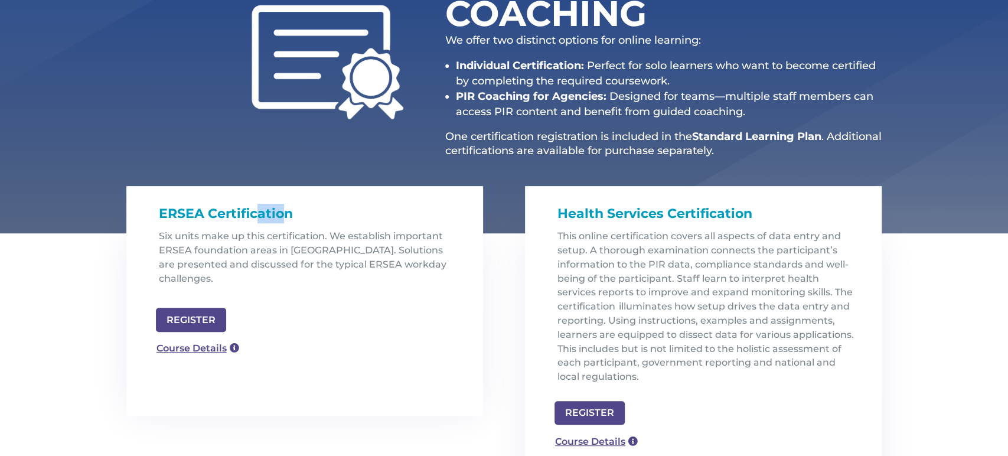
drag, startPoint x: 255, startPoint y: 211, endPoint x: 282, endPoint y: 210, distance: 27.2
click at [282, 210] on span "ERSEA Certification" at bounding box center [226, 213] width 134 height 16
drag, startPoint x: 631, startPoint y: 213, endPoint x: 656, endPoint y: 209, distance: 25.6
click at [656, 209] on span "Health Services Certification" at bounding box center [654, 213] width 195 height 16
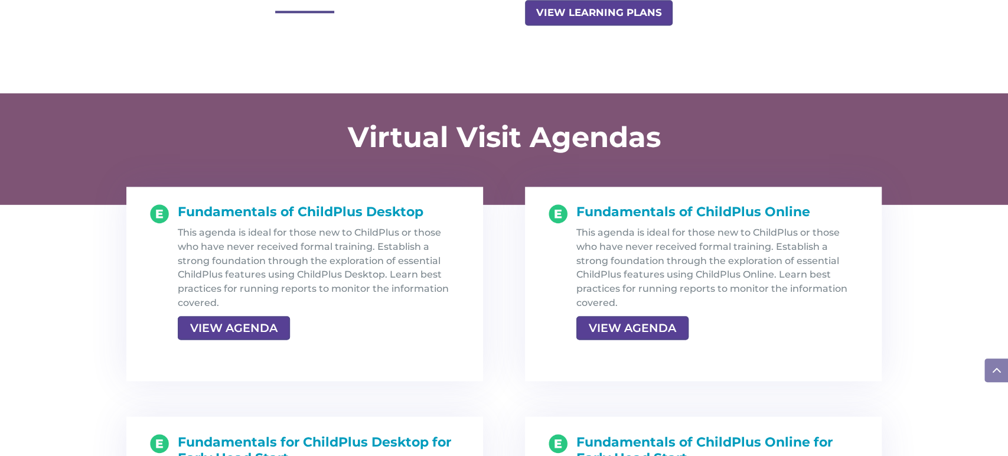
scroll to position [1151, 0]
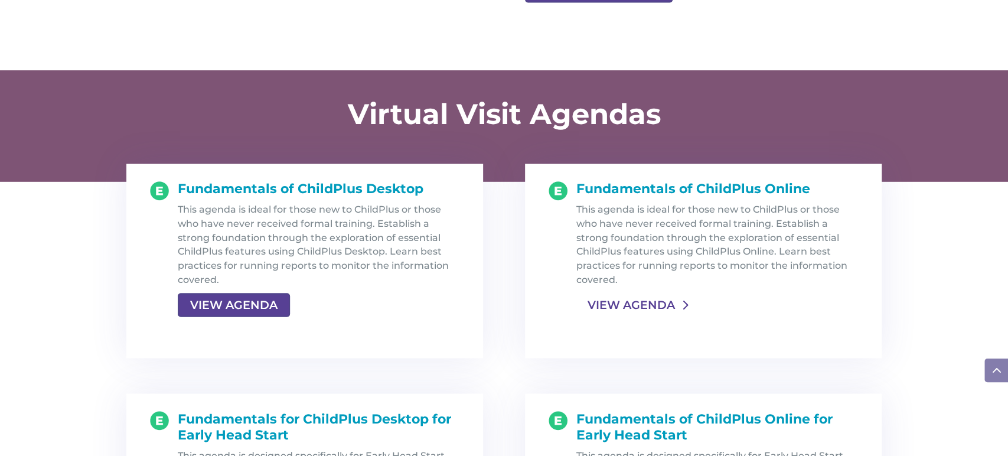
click at [623, 305] on link "VIEW AGENDA" at bounding box center [631, 304] width 110 height 21
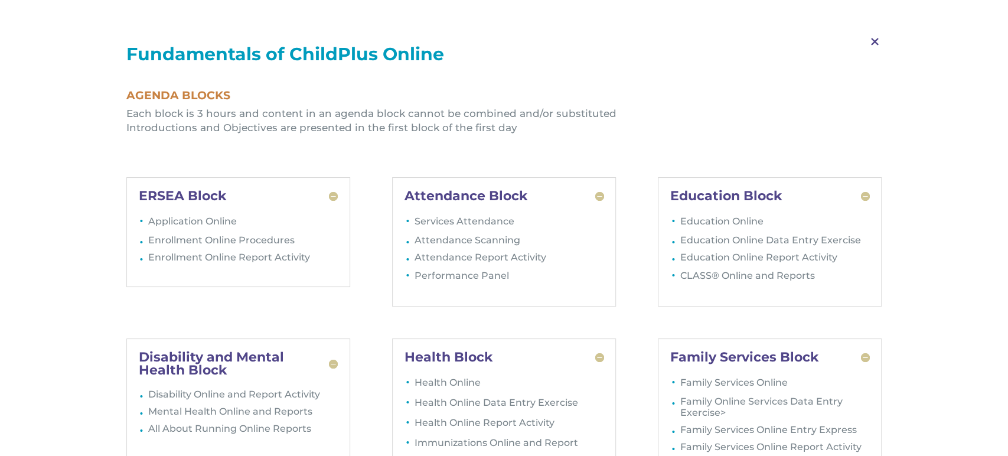
scroll to position [1266, 0]
click at [866, 35] on span "M" at bounding box center [874, 42] width 35 height 34
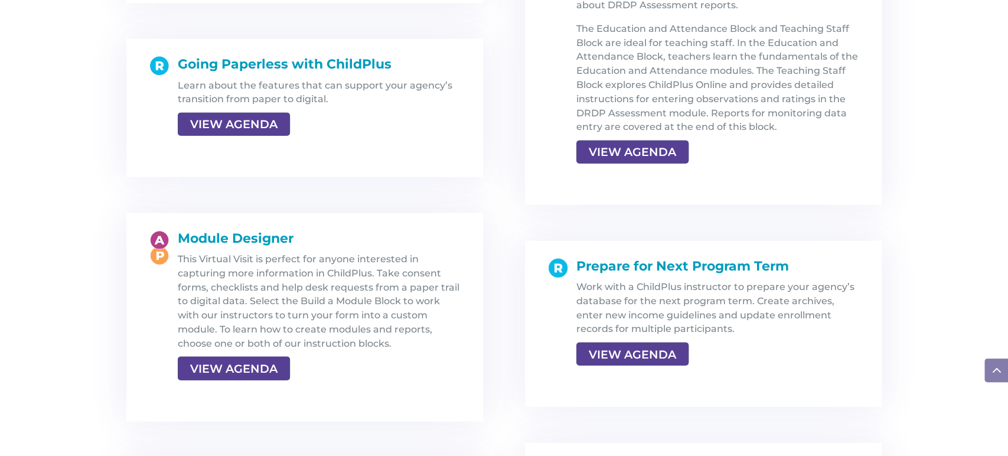
scroll to position [1952, 0]
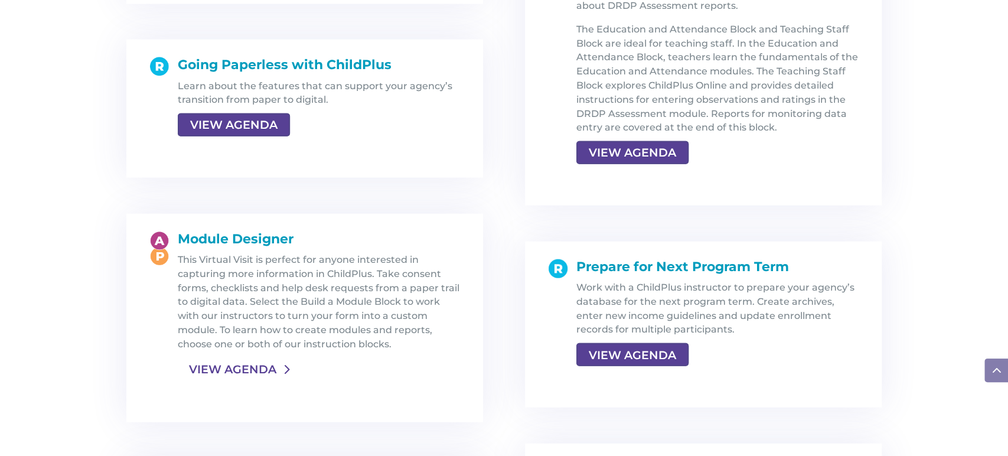
click at [262, 360] on link "VIEW AGENDA" at bounding box center [233, 368] width 110 height 21
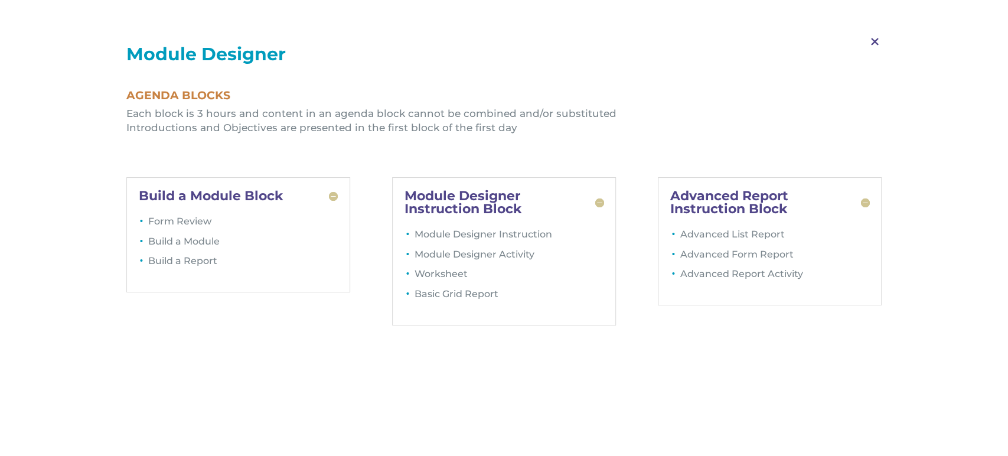
click at [879, 39] on span "M" at bounding box center [874, 42] width 35 height 34
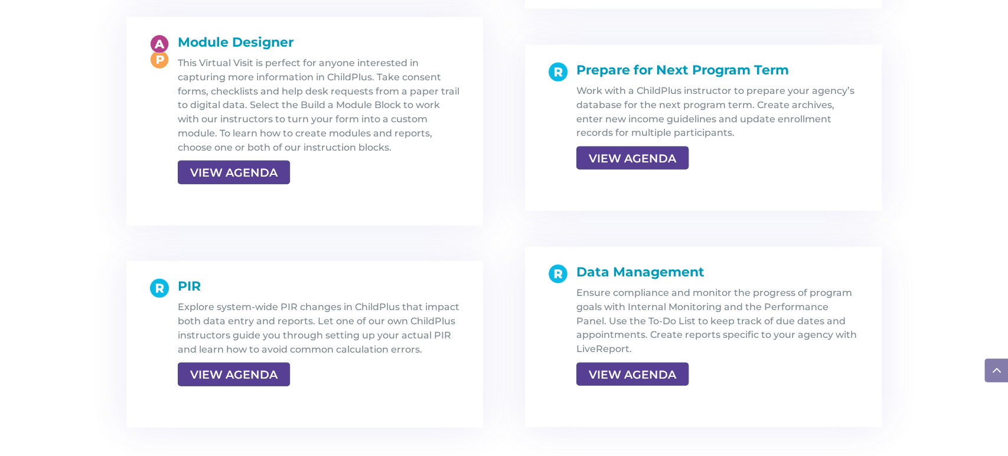
scroll to position [2151, 0]
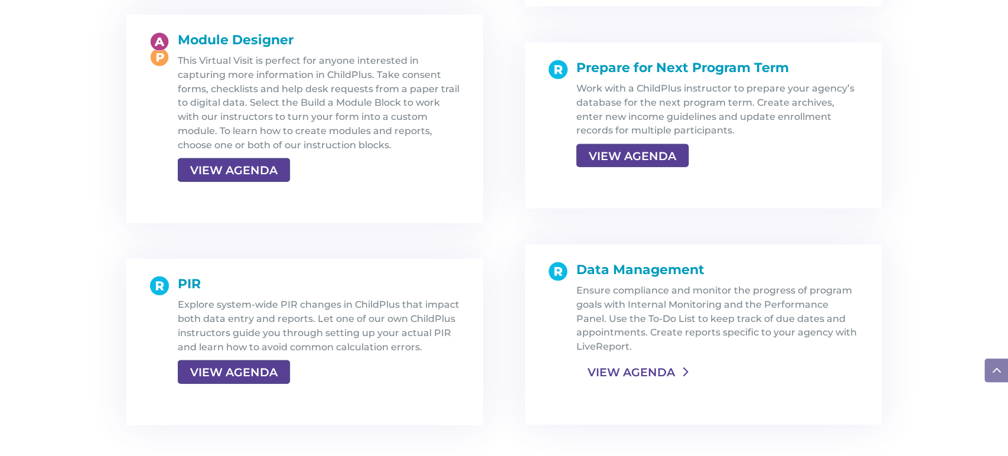
click at [609, 373] on link "VIEW AGENDA" at bounding box center [631, 371] width 110 height 21
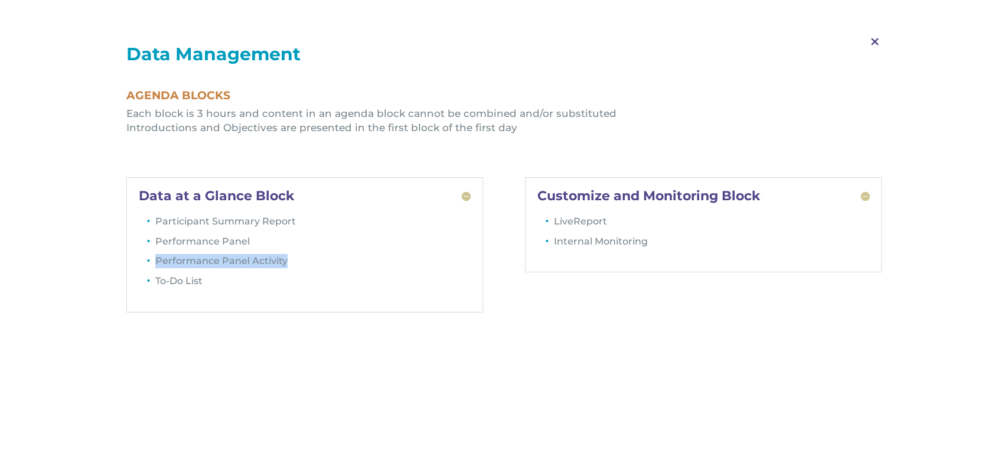
drag, startPoint x: 296, startPoint y: 261, endPoint x: 153, endPoint y: 261, distance: 142.9
click at [155, 261] on li "Performance Panel Activity" at bounding box center [313, 264] width 316 height 20
click at [876, 41] on span "M" at bounding box center [874, 42] width 35 height 34
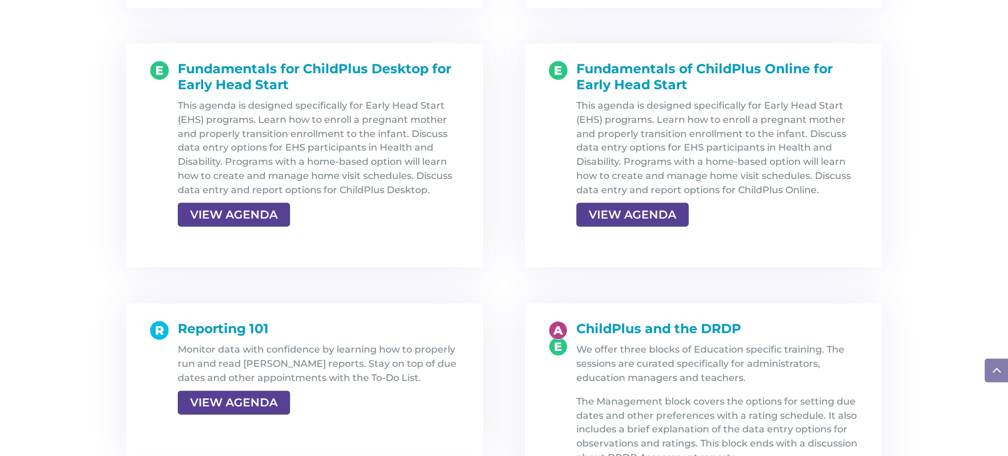
scroll to position [1505, 0]
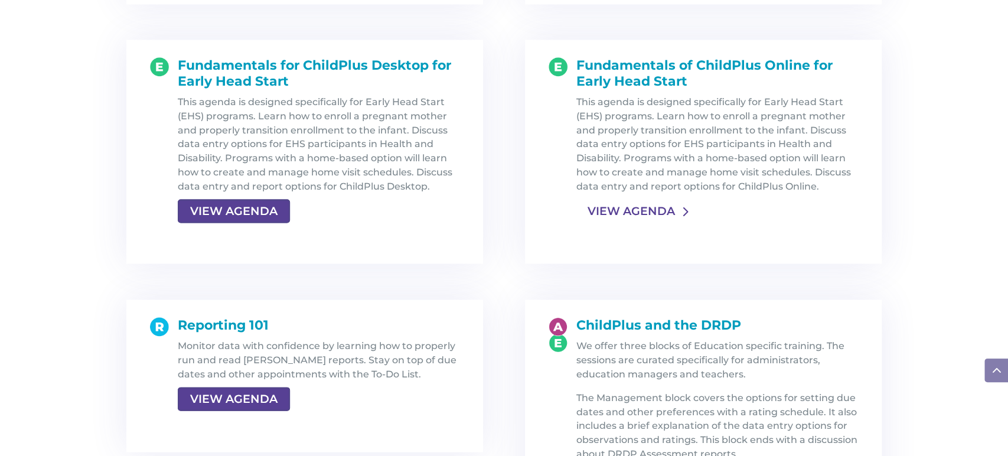
click at [632, 211] on link "VIEW AGENDA" at bounding box center [631, 210] width 110 height 21
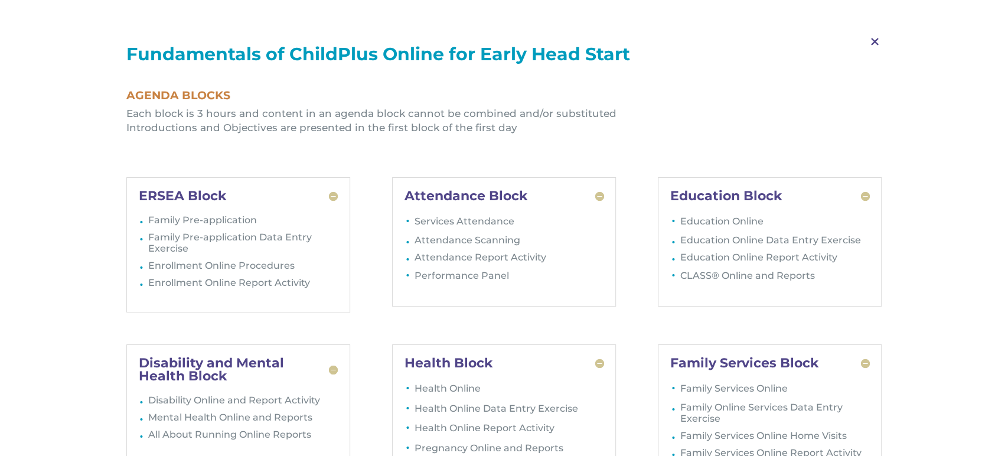
scroll to position [1581, 0]
click at [875, 43] on span "M" at bounding box center [874, 42] width 35 height 34
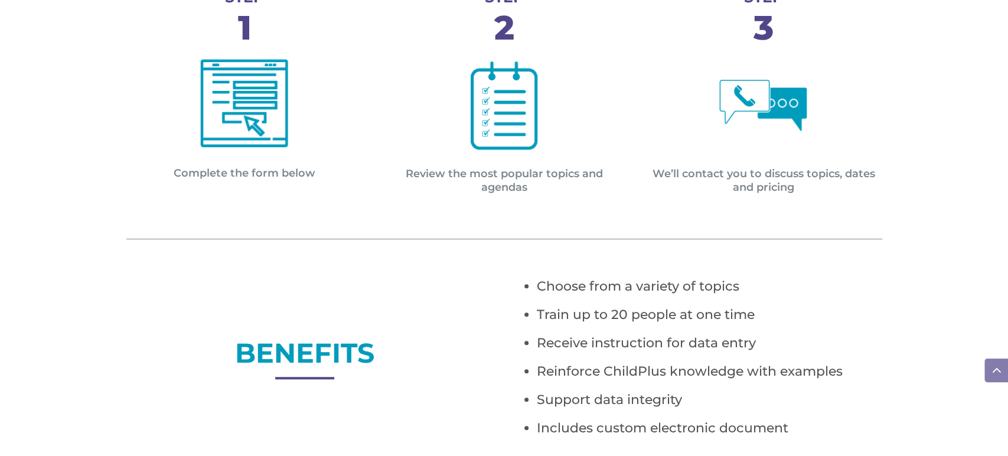
scroll to position [401, 0]
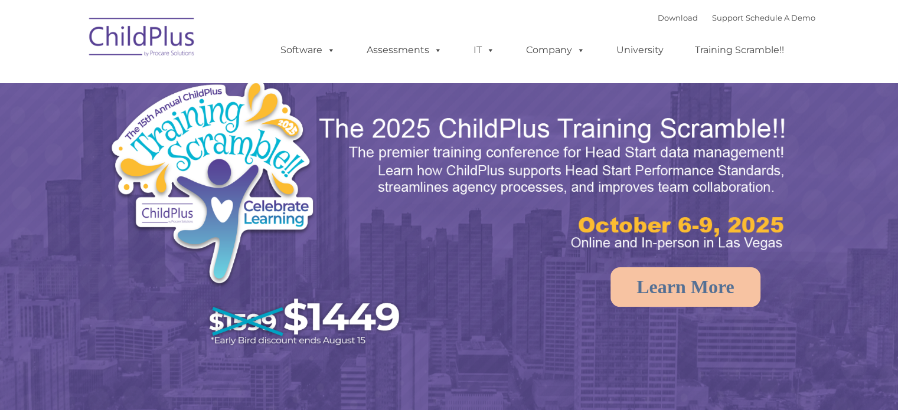
select select "MEDIUM"
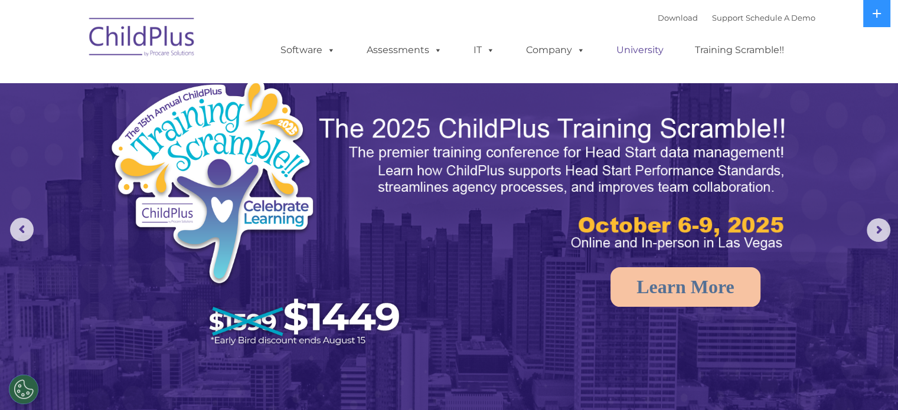
click at [643, 54] on link "University" at bounding box center [640, 50] width 71 height 24
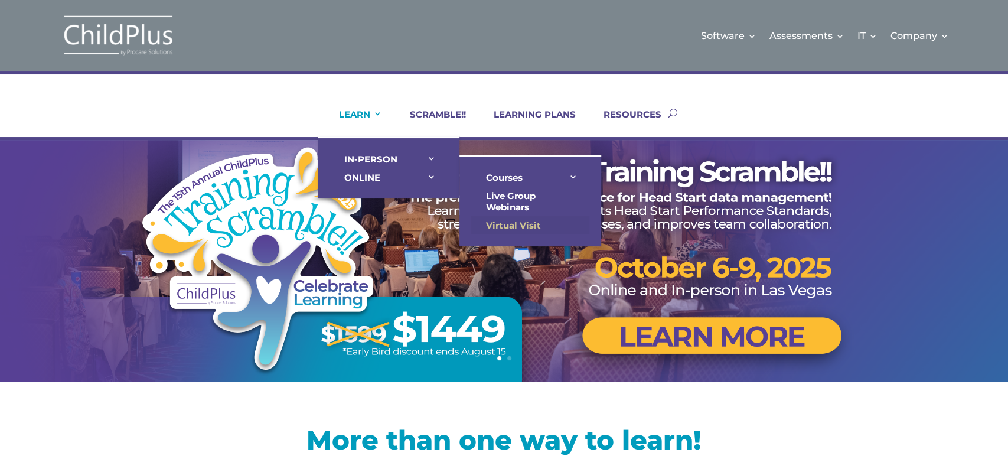
click at [500, 216] on link "Virtual Visit" at bounding box center [530, 225] width 118 height 18
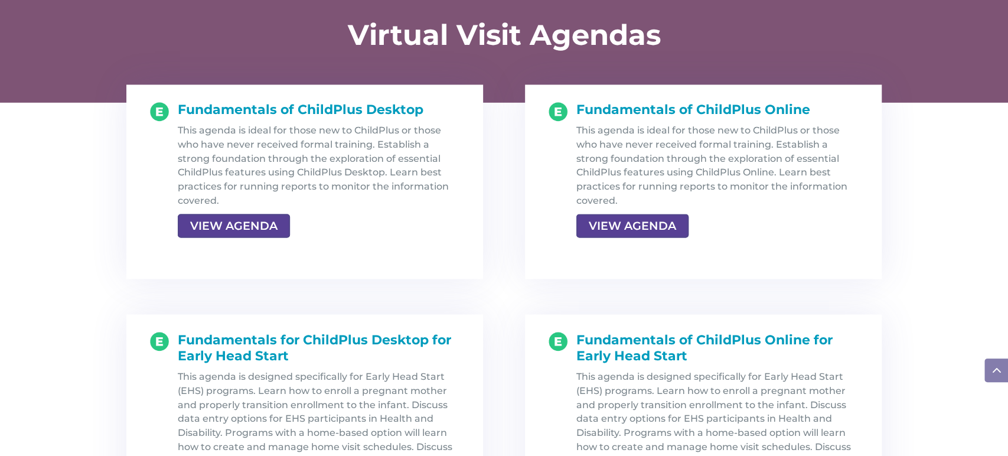
scroll to position [1231, 0]
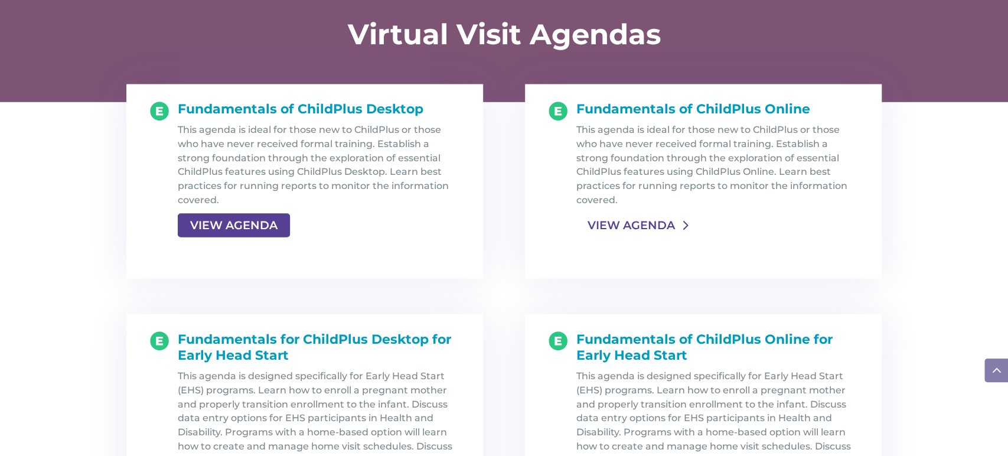
click at [650, 223] on link "VIEW AGENDA" at bounding box center [631, 224] width 110 height 21
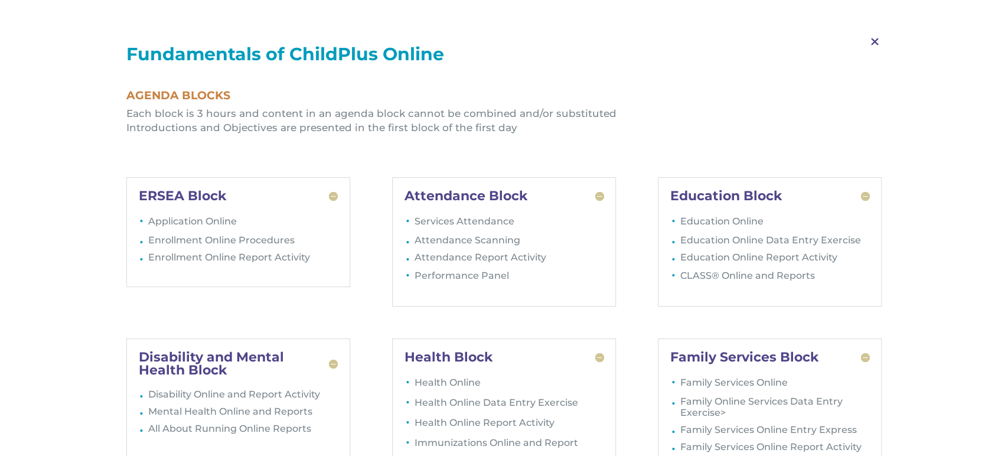
scroll to position [1305, 0]
